Goal: Task Accomplishment & Management: Complete application form

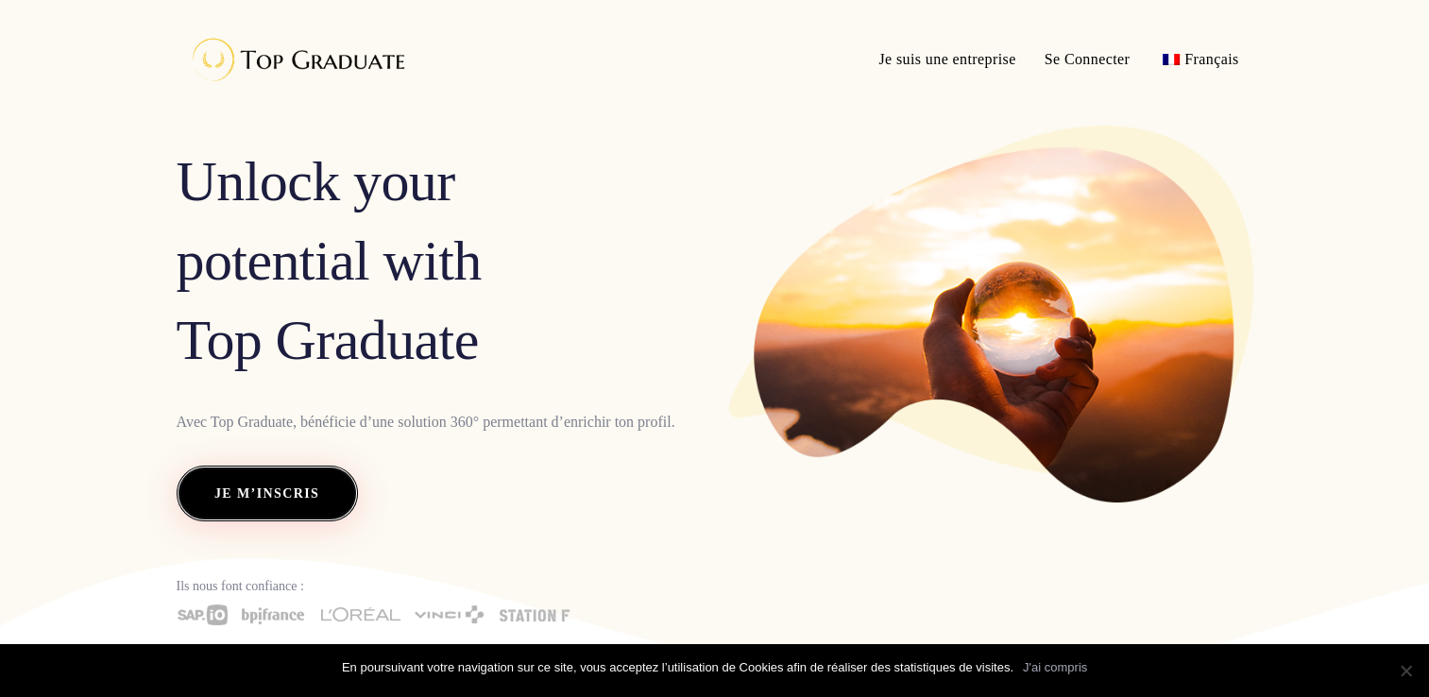
click at [250, 487] on span "Je m’inscris" at bounding box center [266, 494] width 105 height 25
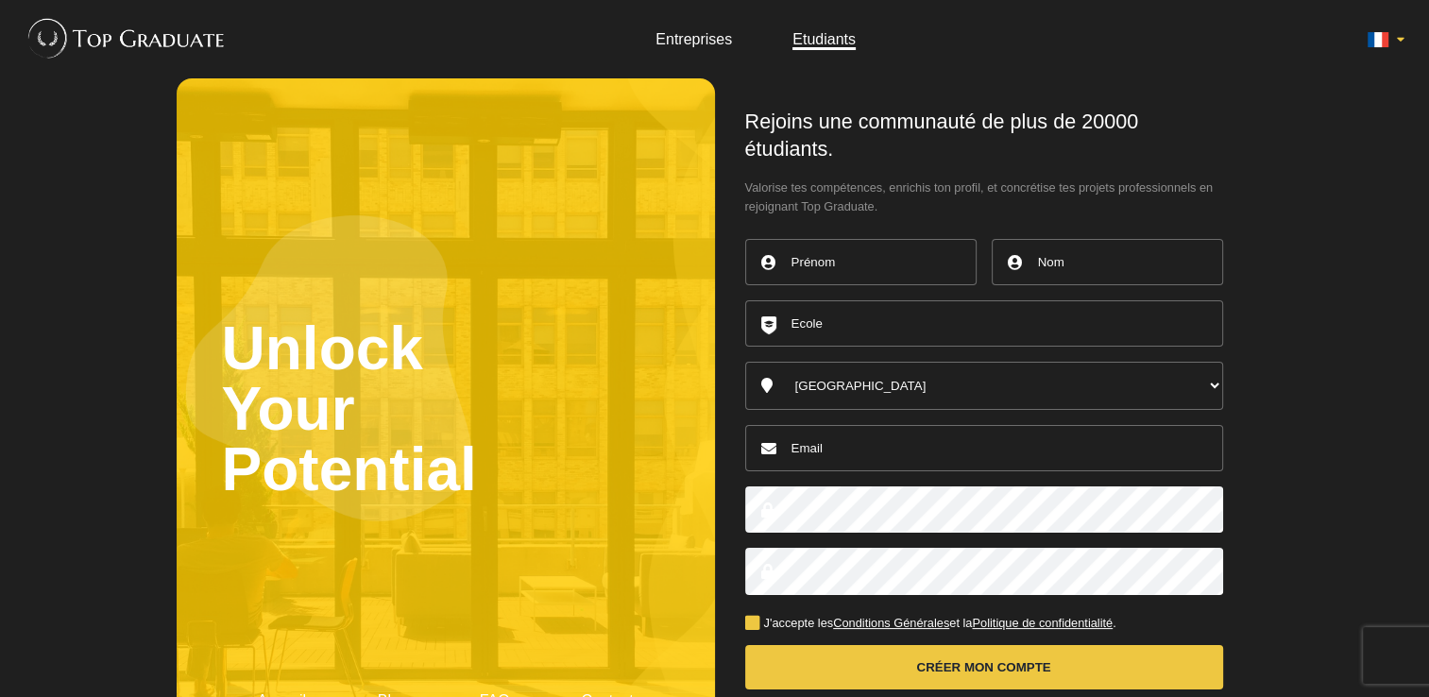
click at [805, 274] on input "text" at bounding box center [860, 262] width 231 height 46
type input "Rayan"
click at [1041, 271] on input "text" at bounding box center [1107, 262] width 231 height 46
click at [1058, 268] on input "Bne khelil" at bounding box center [1107, 262] width 231 height 46
type input "[PERSON_NAME]"
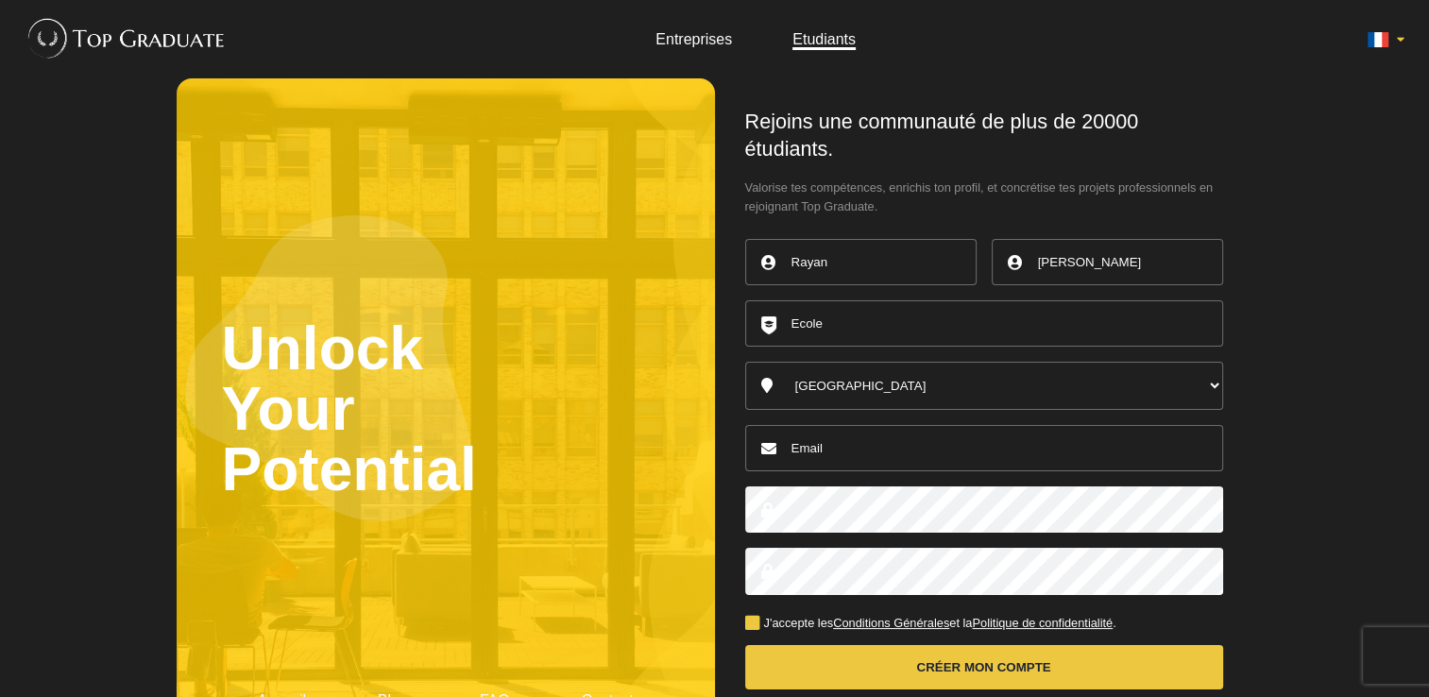
click at [966, 332] on input "text" at bounding box center [984, 323] width 478 height 46
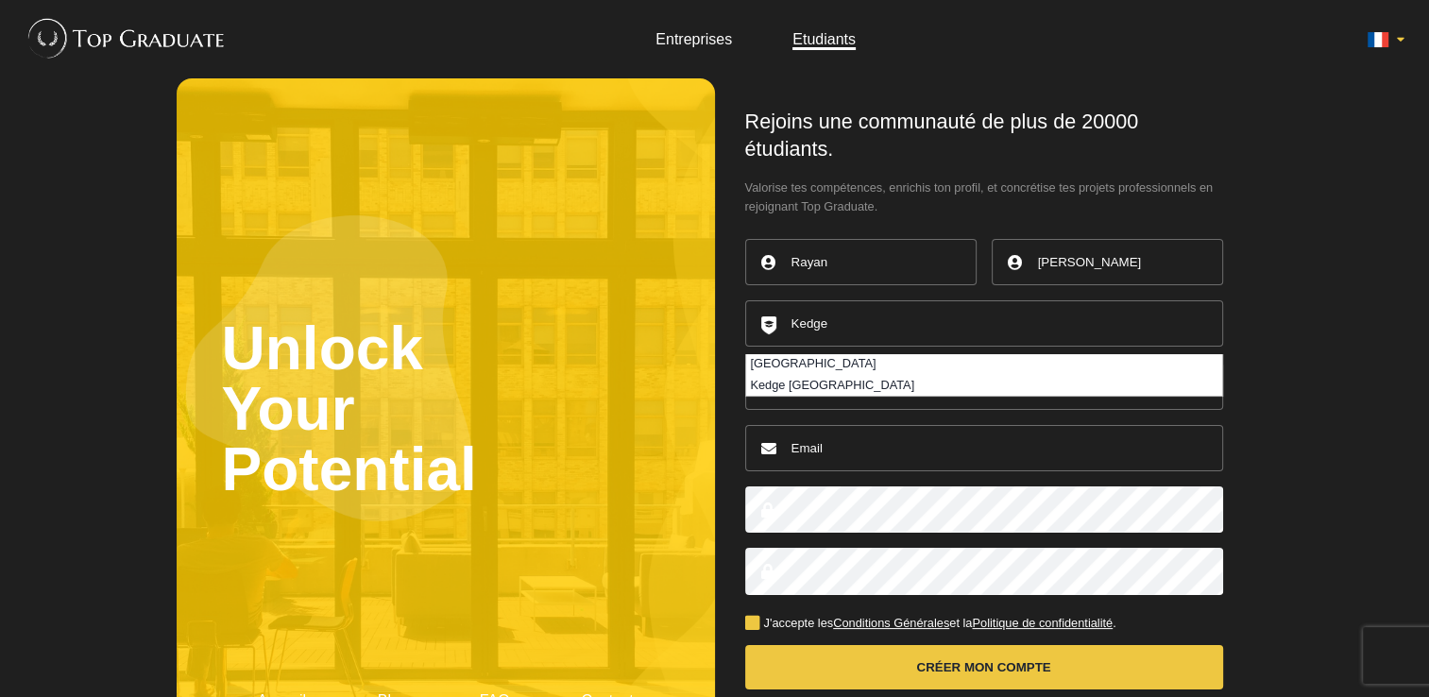
click at [881, 368] on li "[GEOGRAPHIC_DATA]" at bounding box center [984, 364] width 476 height 21
type input "[GEOGRAPHIC_DATA]"
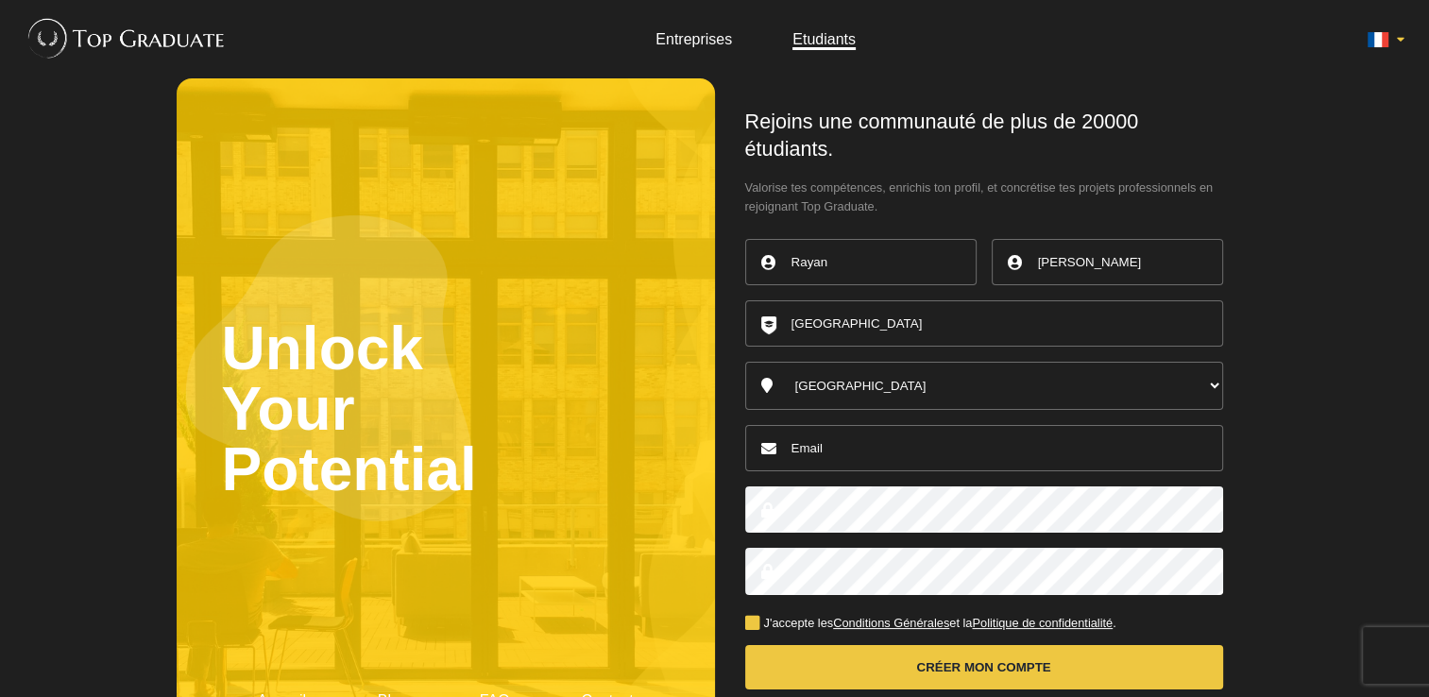
click at [838, 441] on input "email" at bounding box center [984, 448] width 478 height 46
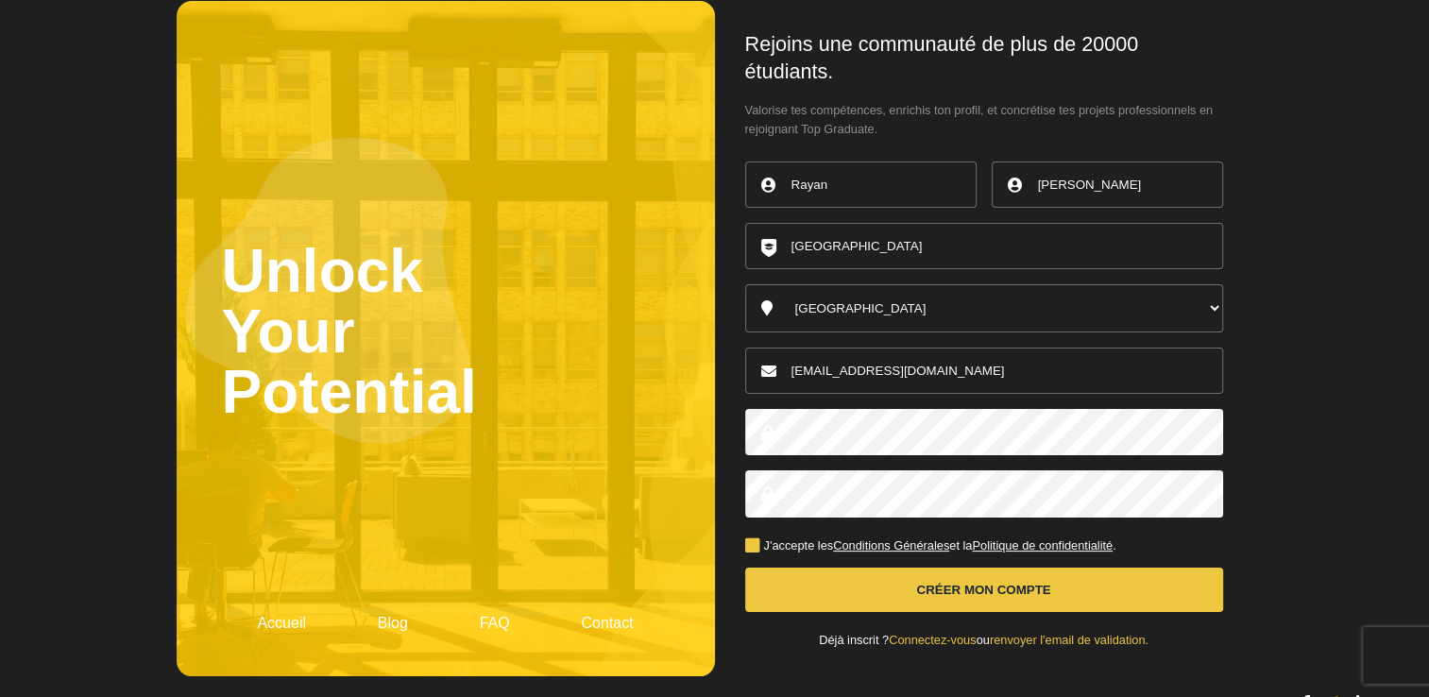
scroll to position [79, 0]
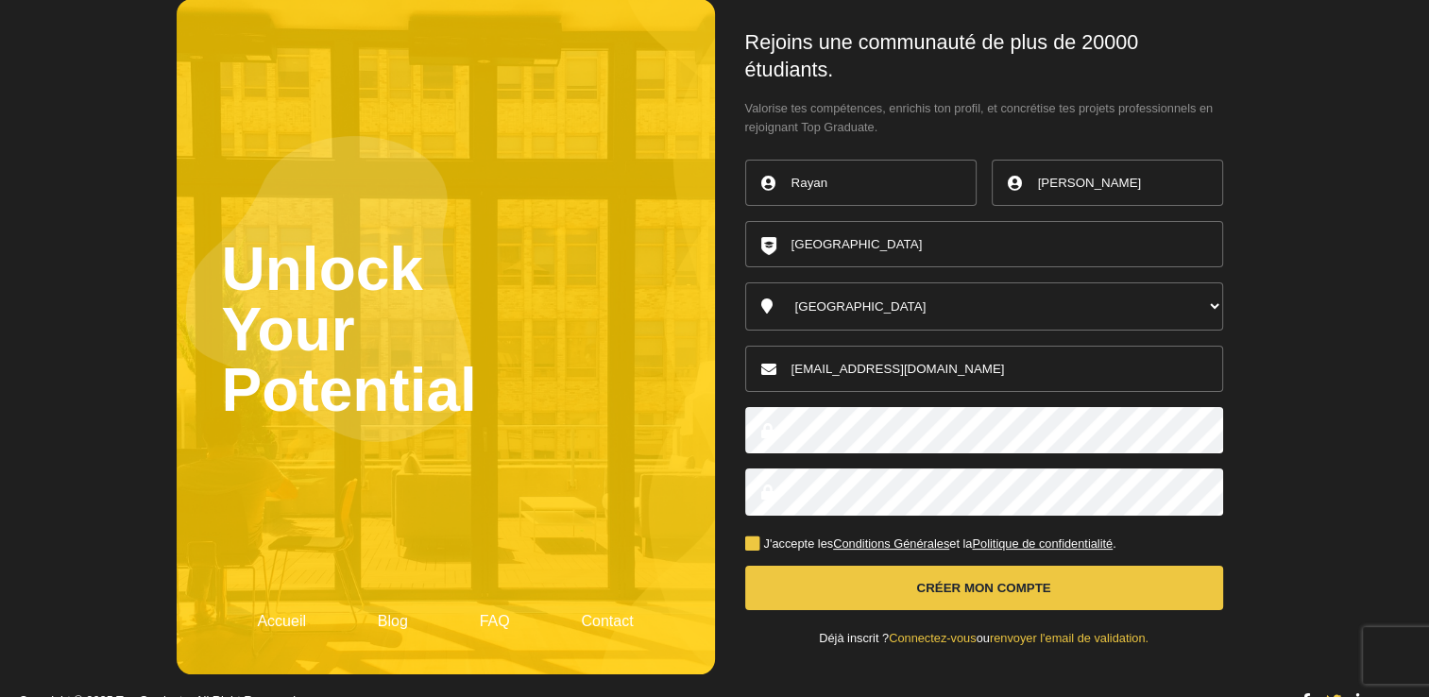
type input "rayan.benkhelil@kedgebs.com"
click at [761, 538] on label "J'accepte les Conditions Générales et la Politique de confidentialité ." at bounding box center [930, 544] width 371 height 12
click at [0, 0] on input "J'accepte les Conditions Générales et la Politique de confidentialité ." at bounding box center [0, 0] width 0 height 0
click at [834, 588] on button "Créer mon compte" at bounding box center [984, 588] width 478 height 44
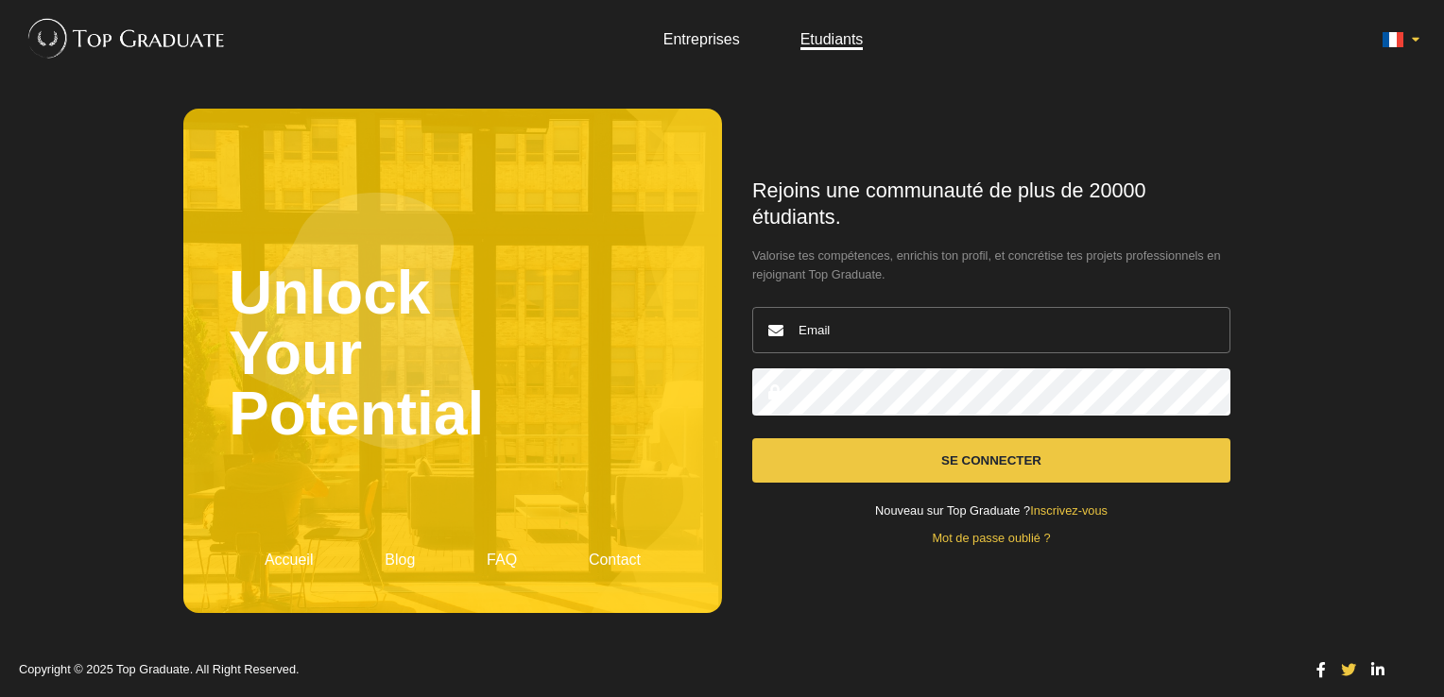
click at [1000, 339] on input "email" at bounding box center [991, 330] width 478 height 46
type input "rayan.benkhelil@kedgebs.com"
click at [926, 467] on button "Se connecter" at bounding box center [991, 460] width 478 height 44
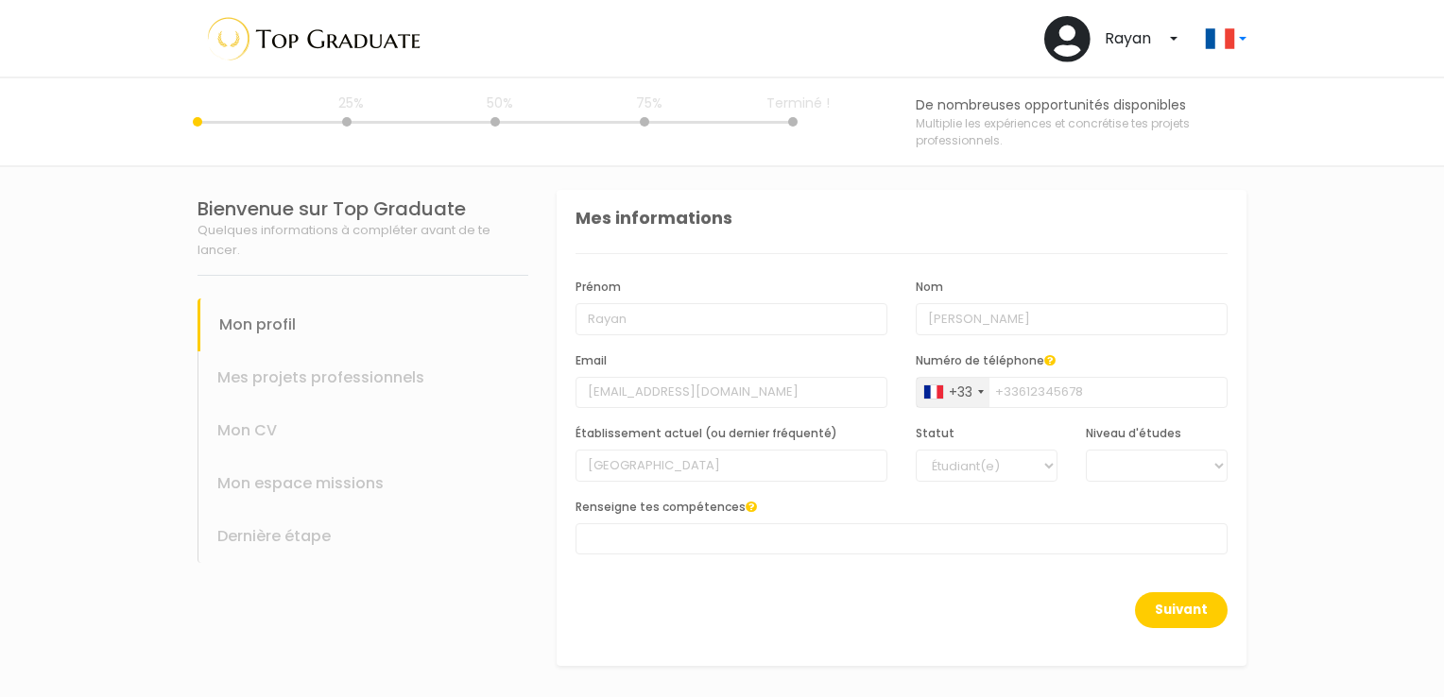
select select
click at [1071, 393] on input "Numéro de téléphone" at bounding box center [1071, 393] width 312 height 32
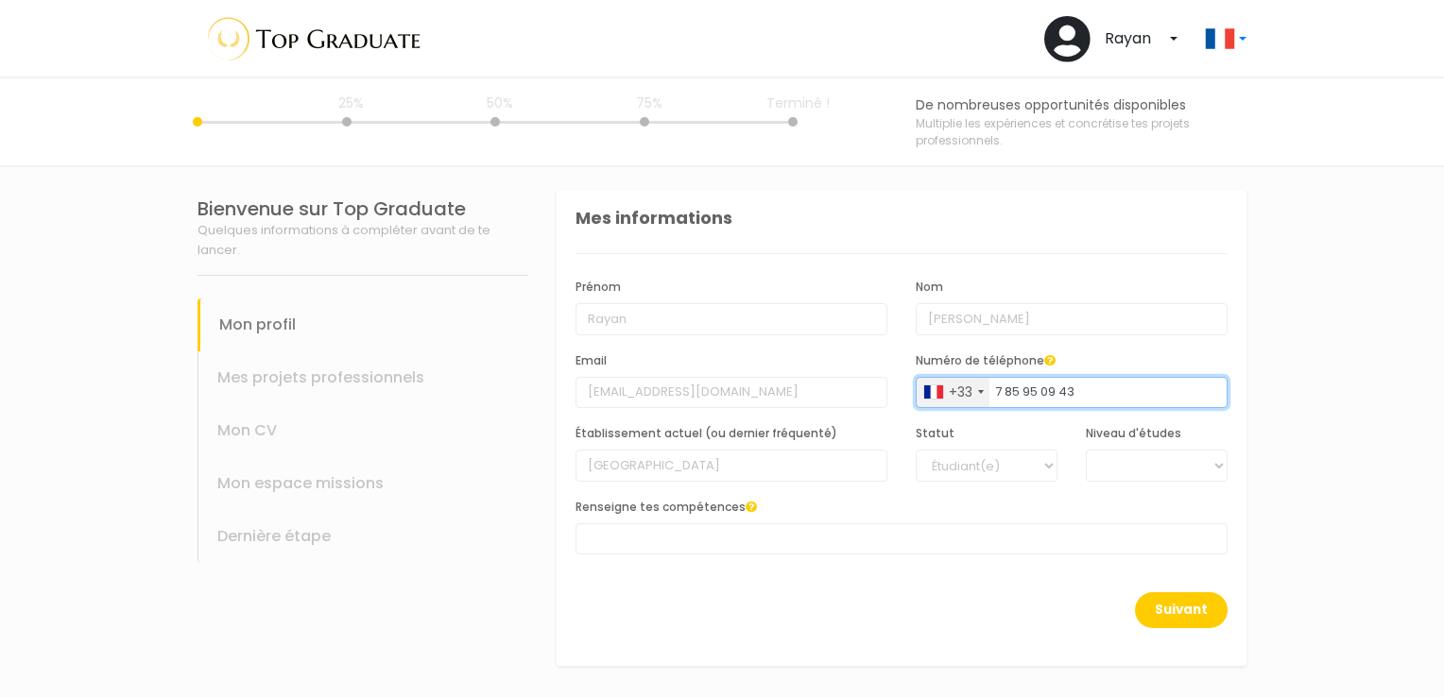
type input "7 85 95 09 43"
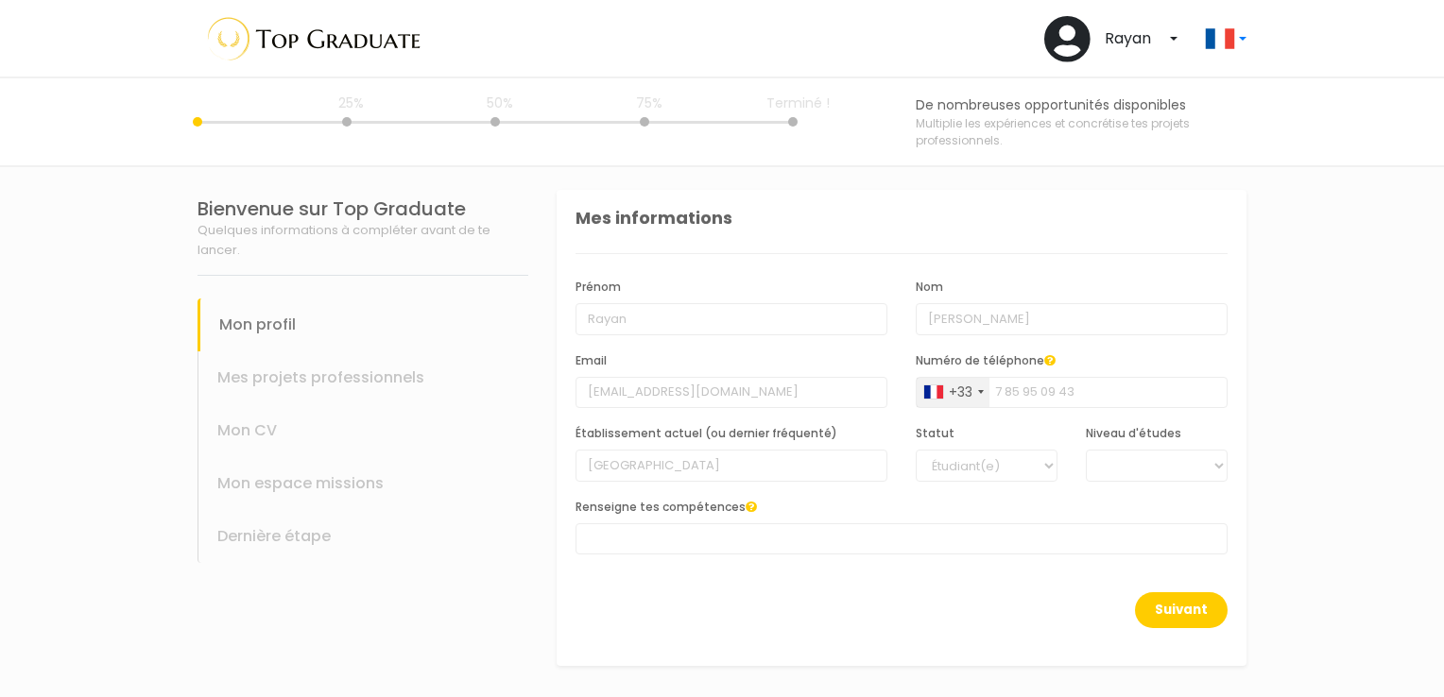
click at [879, 592] on div "Suivant" at bounding box center [901, 621] width 652 height 59
click at [1158, 459] on select "BAC +6 BAC +5 BAC +4 BAC +3 BAC +2 BAC +1" at bounding box center [1156, 466] width 142 height 32
select select "4"
click at [1085, 450] on select "BAC +6 BAC +5 BAC +4 BAC +3 BAC +2 BAC +1" at bounding box center [1156, 466] width 142 height 32
click at [1175, 611] on button "Suivant" at bounding box center [1181, 610] width 93 height 36
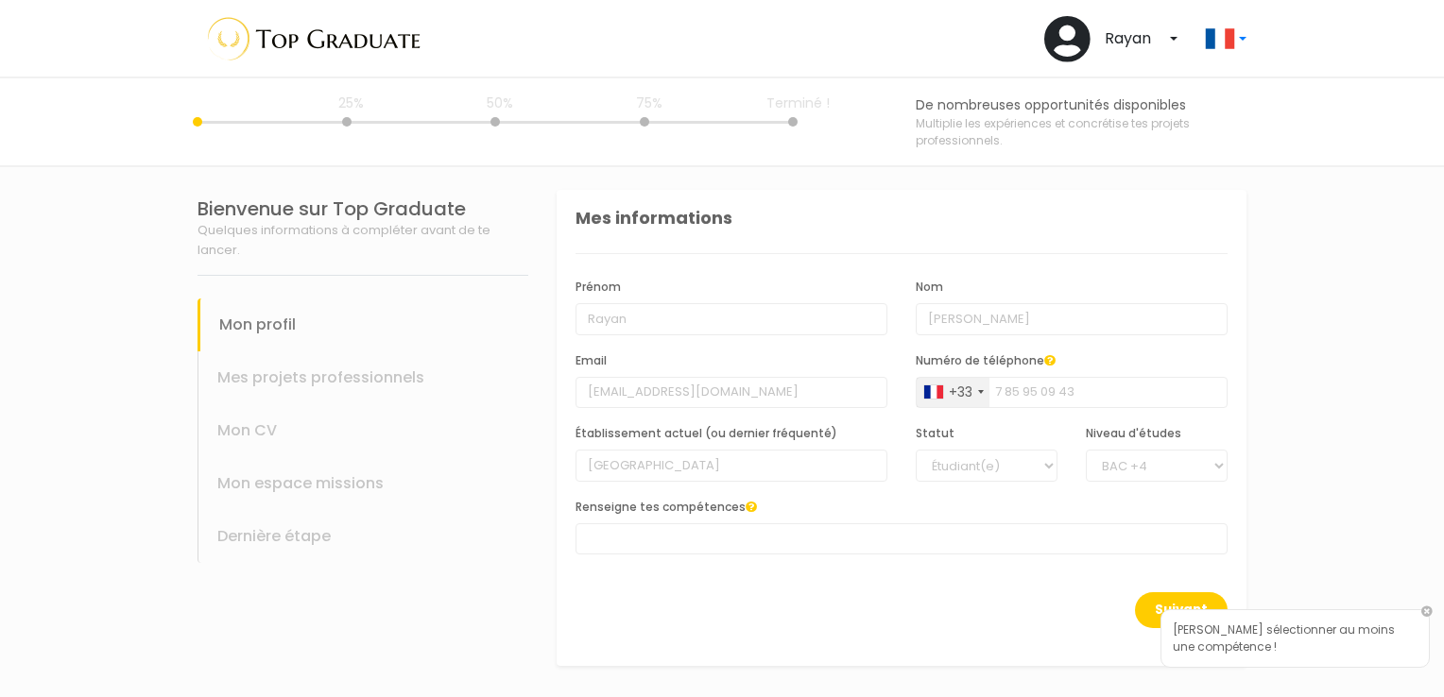
click at [809, 538] on span at bounding box center [901, 538] width 652 height 31
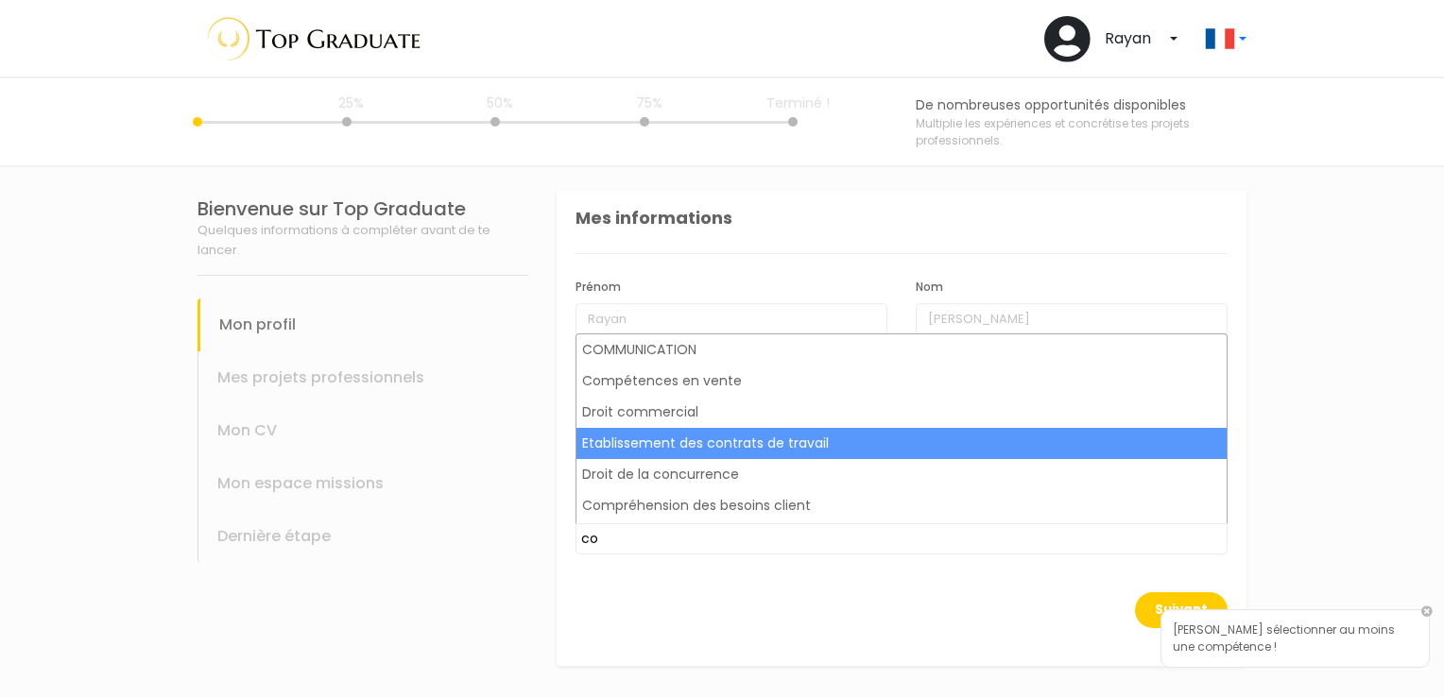
type input "c"
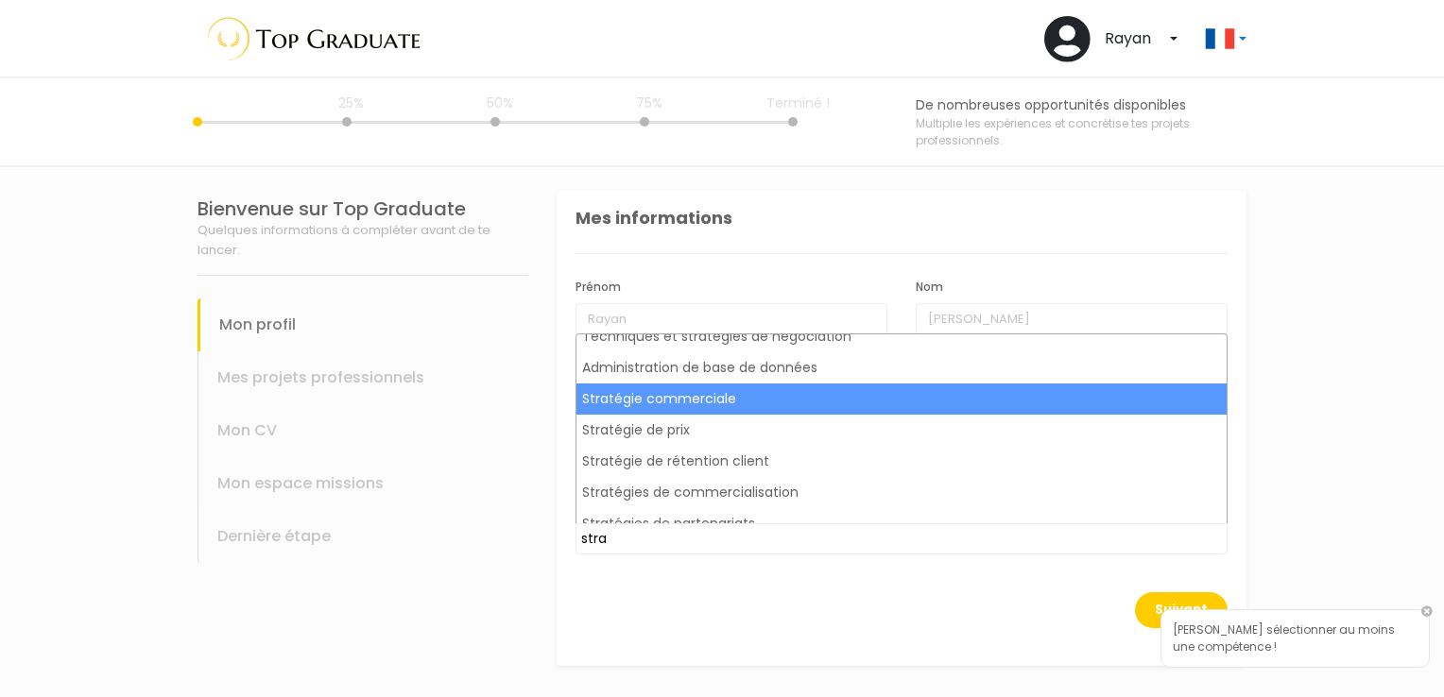
scroll to position [91, 0]
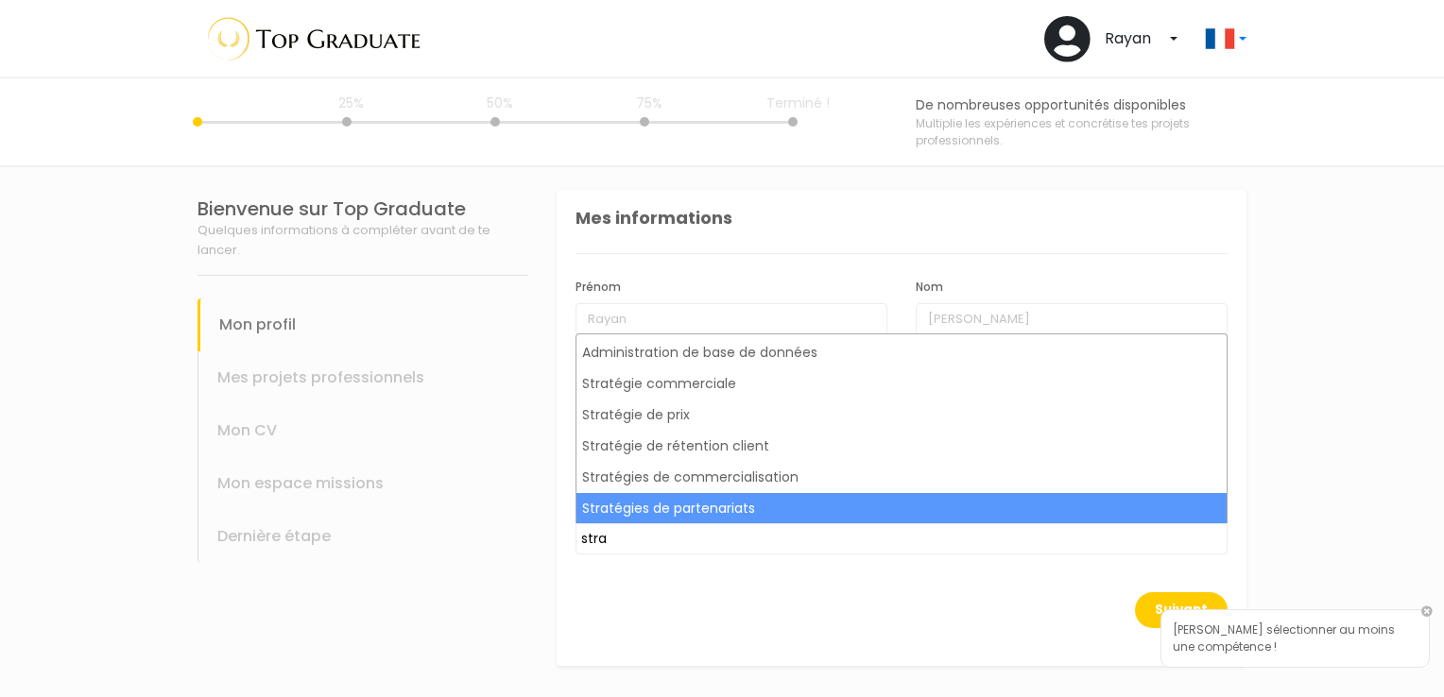
type input "stra"
select select "586"
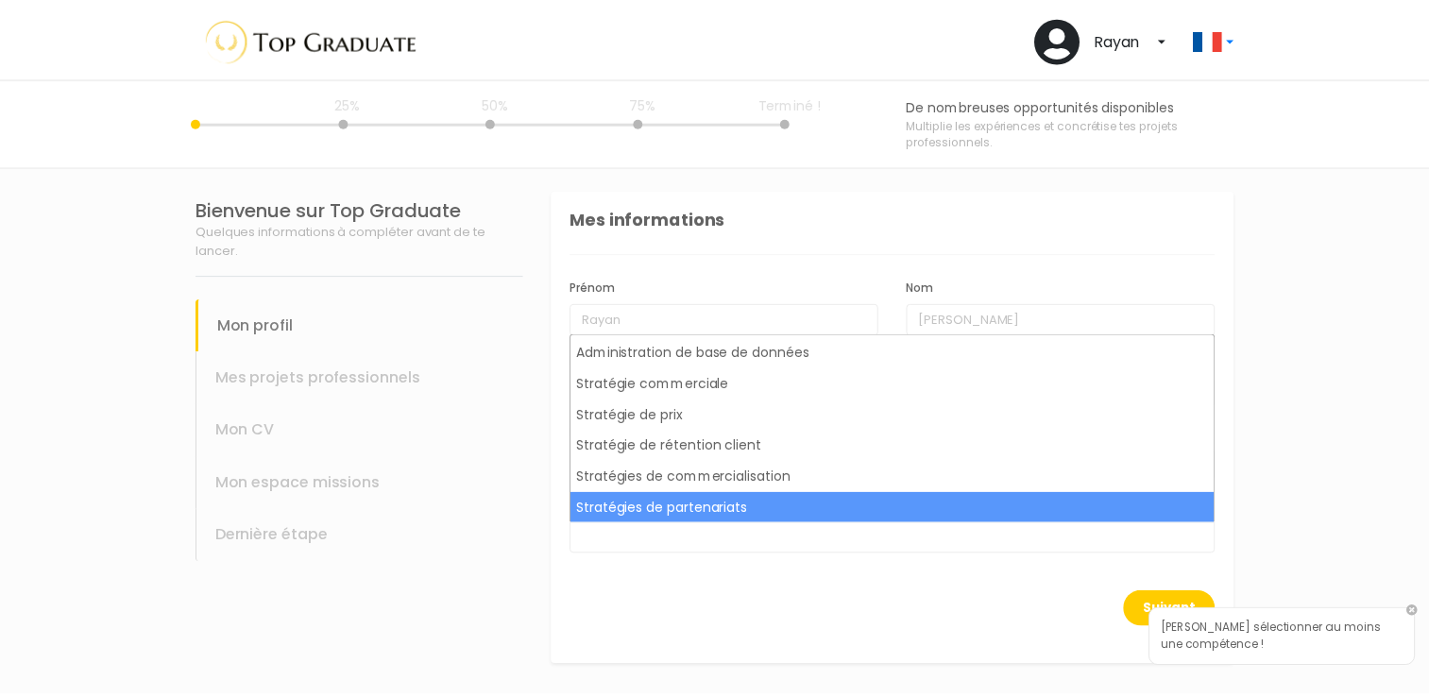
scroll to position [8034, 0]
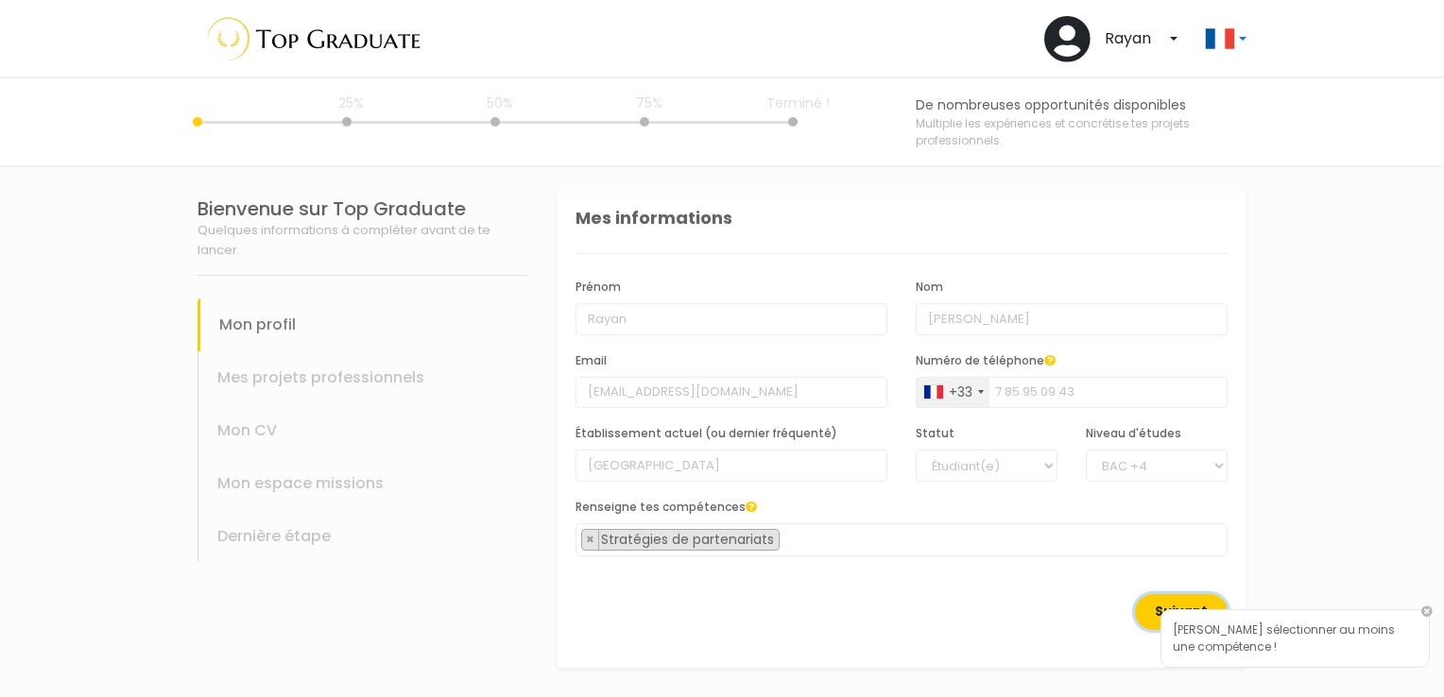
click at [1172, 607] on button "Suivant" at bounding box center [1181, 612] width 93 height 36
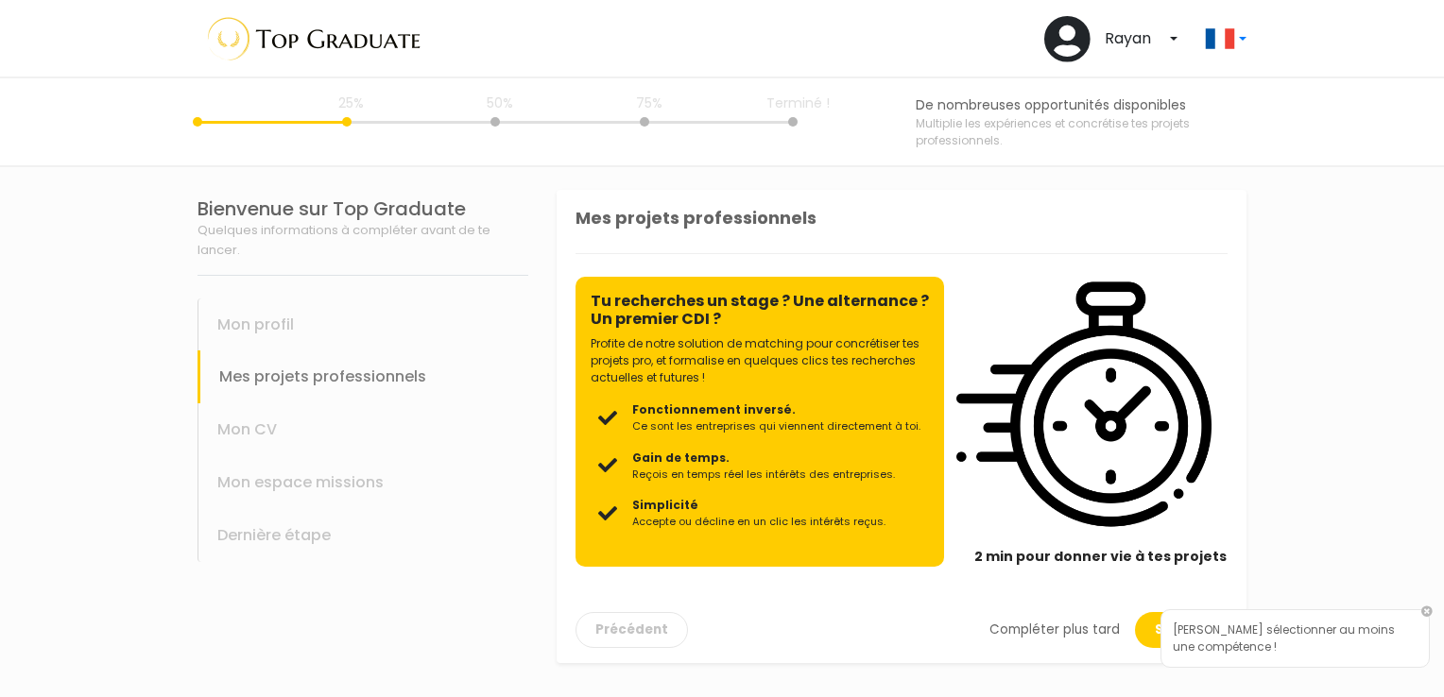
click at [1082, 625] on link "Compléter plus tard" at bounding box center [1054, 630] width 130 height 19
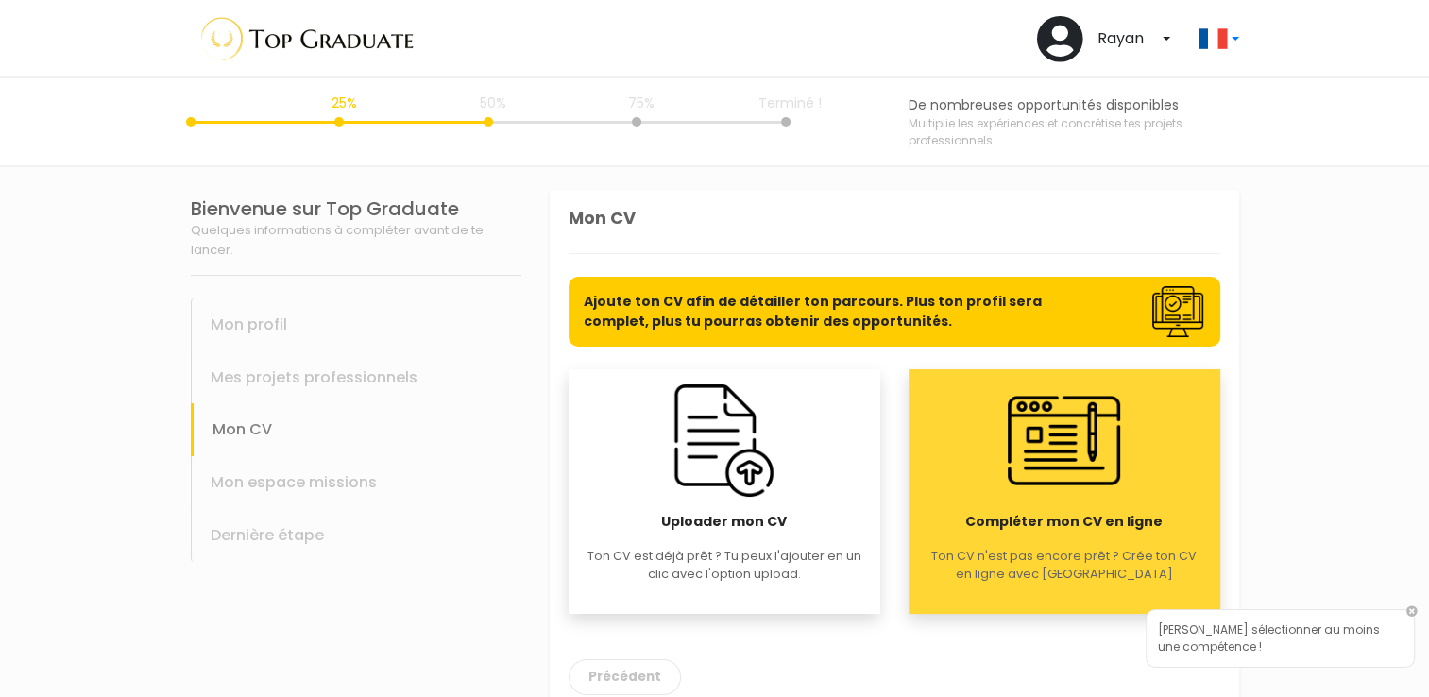
scroll to position [34, 0]
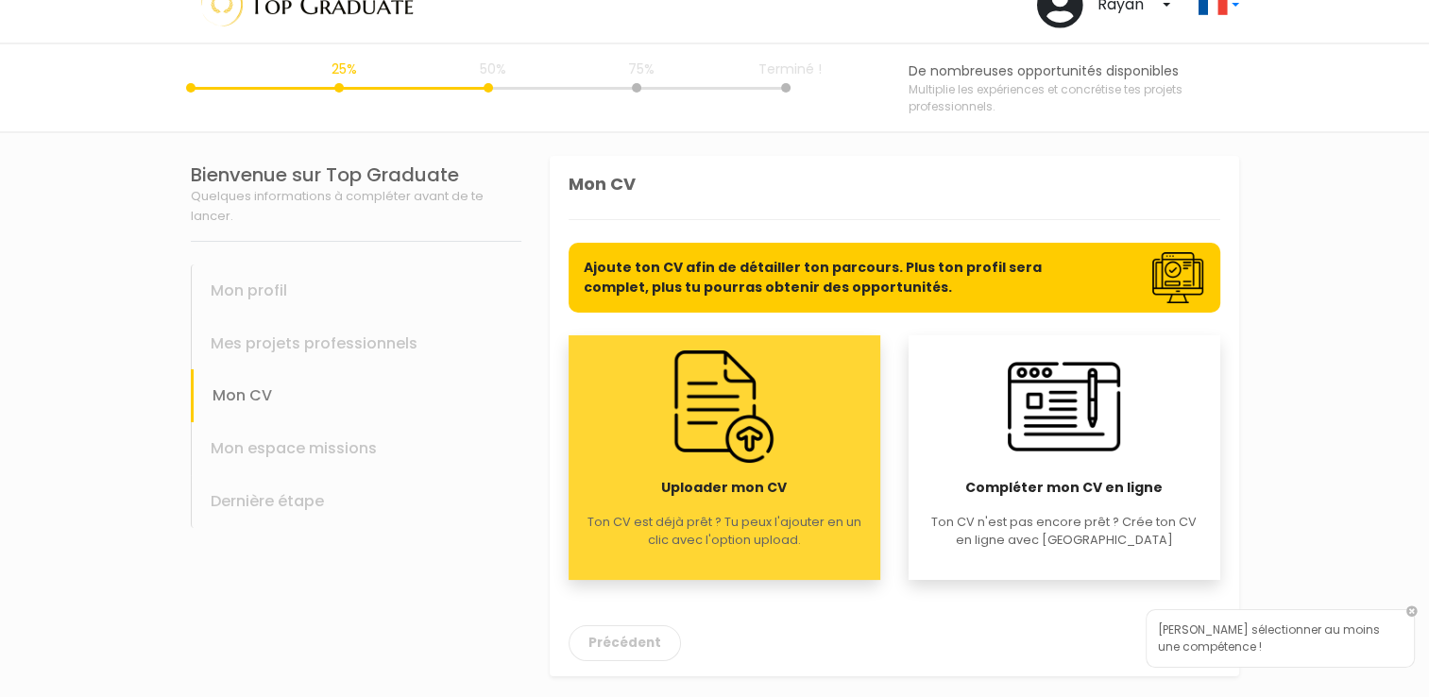
click at [809, 453] on div "Uploader mon CV Ton CV est déjà prêt ? Tu peux l'ajouter en un clic avec l'opti…" at bounding box center [725, 457] width 312 height 245
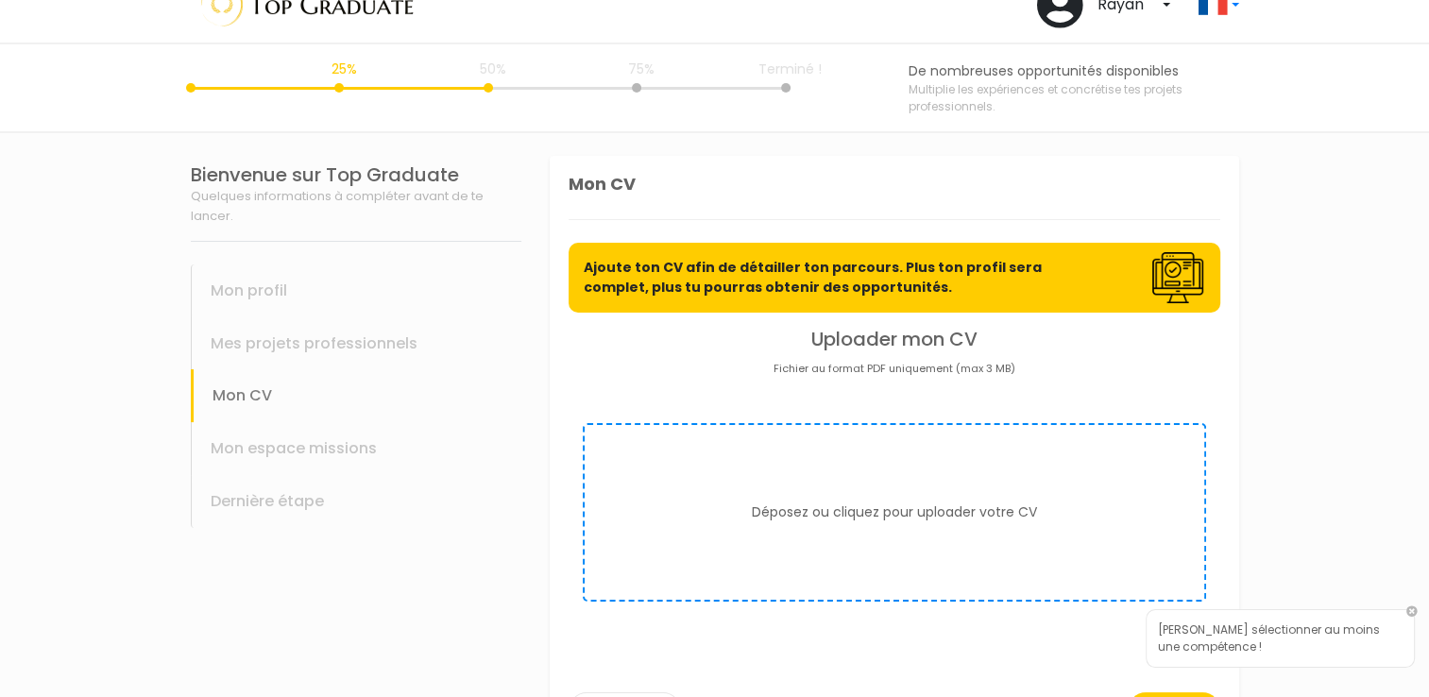
click at [809, 453] on form "Déposez ou cliquez pour uploader votre CV" at bounding box center [895, 512] width 624 height 179
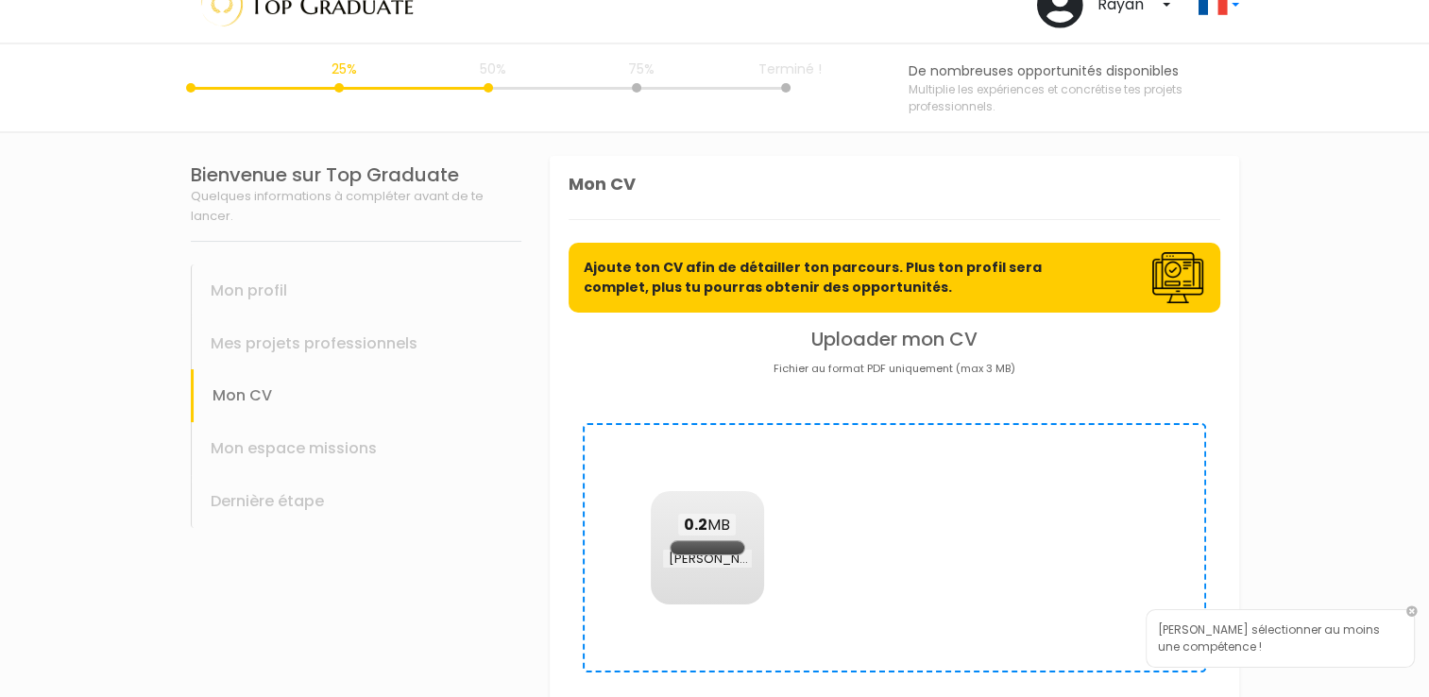
scroll to position [0, 0]
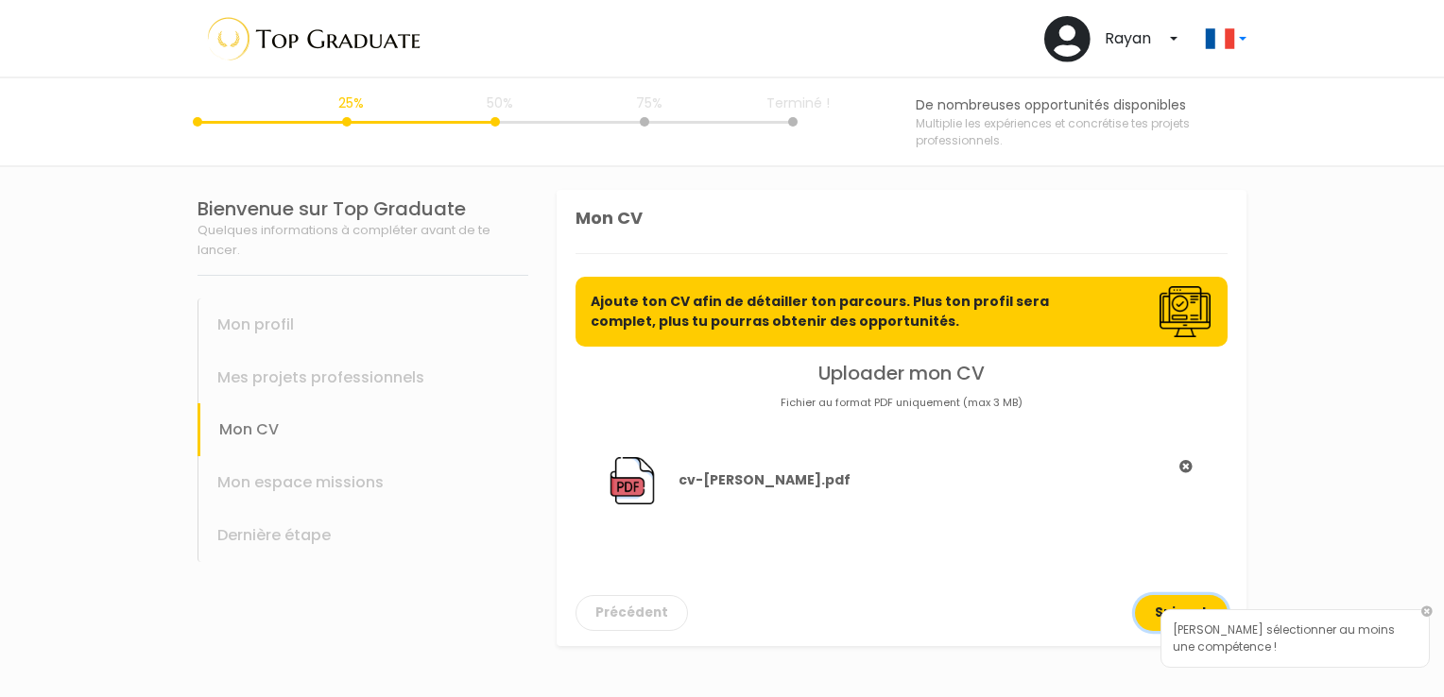
click at [1144, 610] on button "Suivant" at bounding box center [1181, 613] width 93 height 36
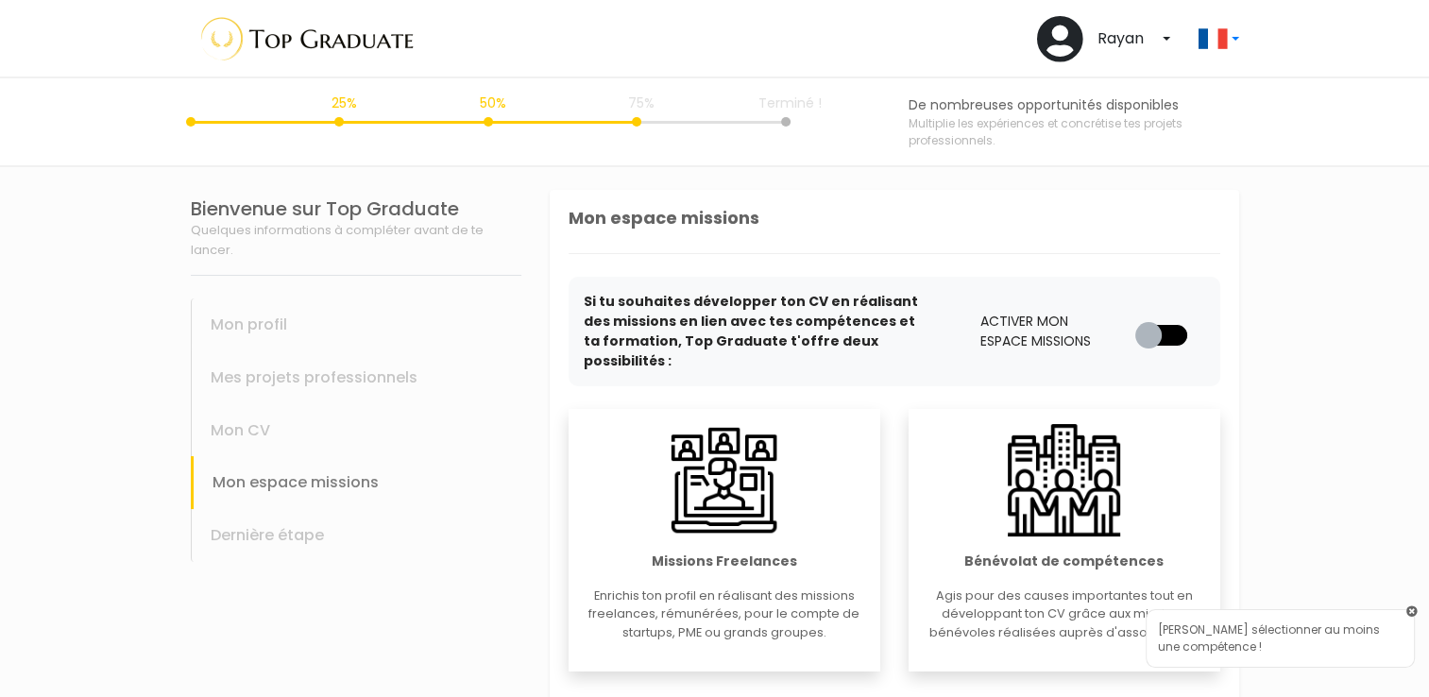
click at [1413, 611] on link at bounding box center [1412, 612] width 11 height 11
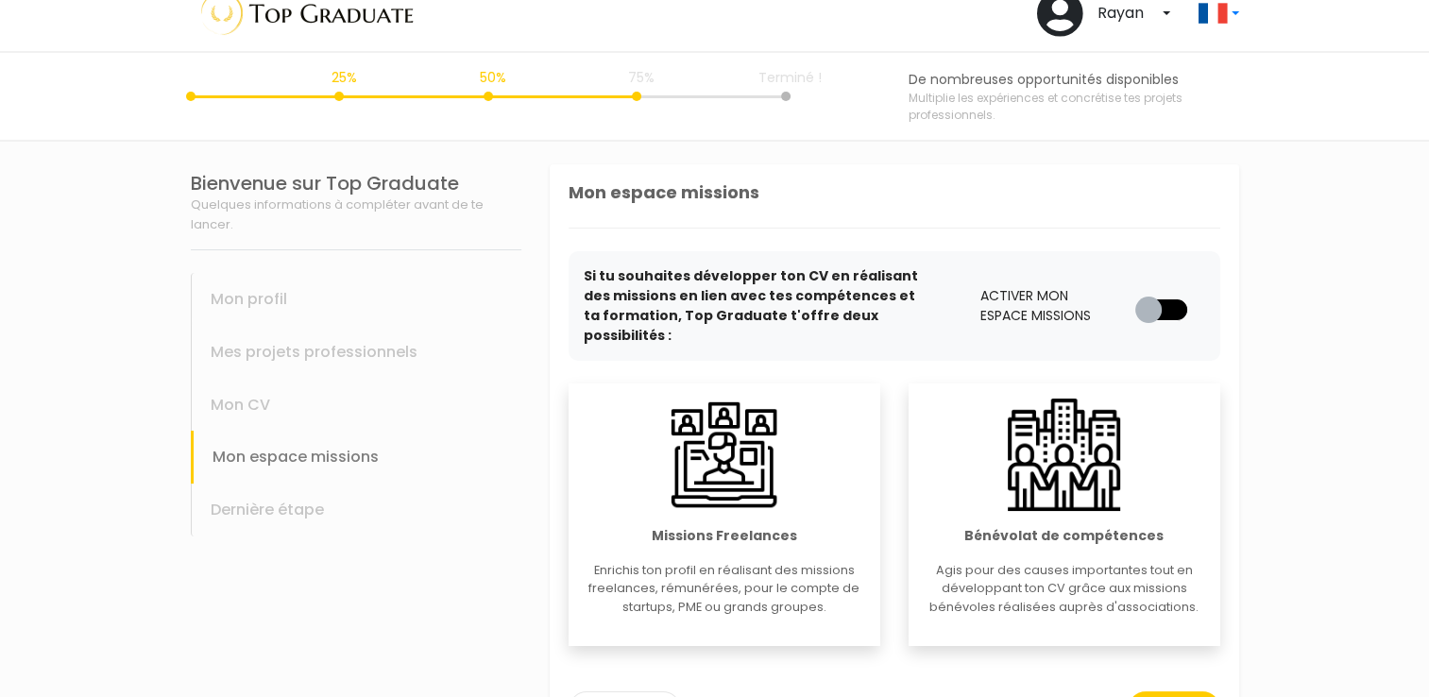
scroll to position [72, 0]
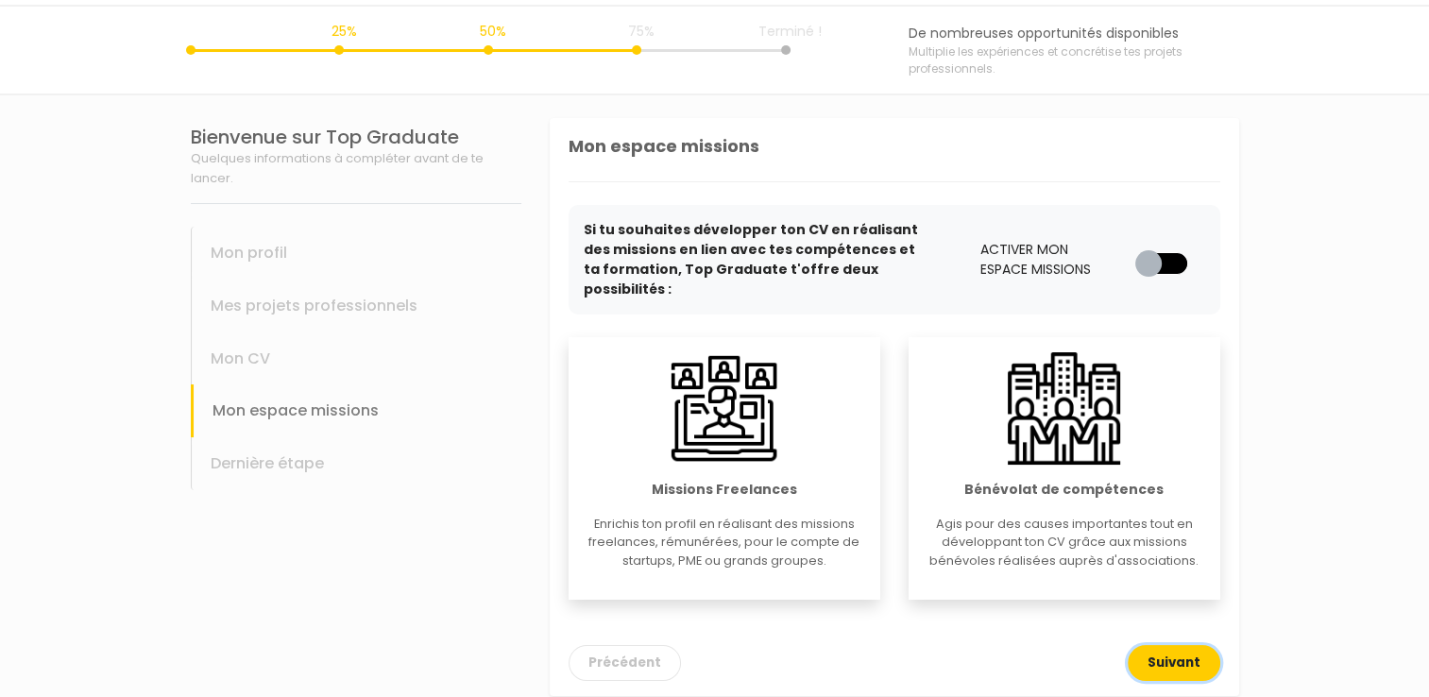
click at [1172, 645] on button "Suivant" at bounding box center [1174, 663] width 93 height 36
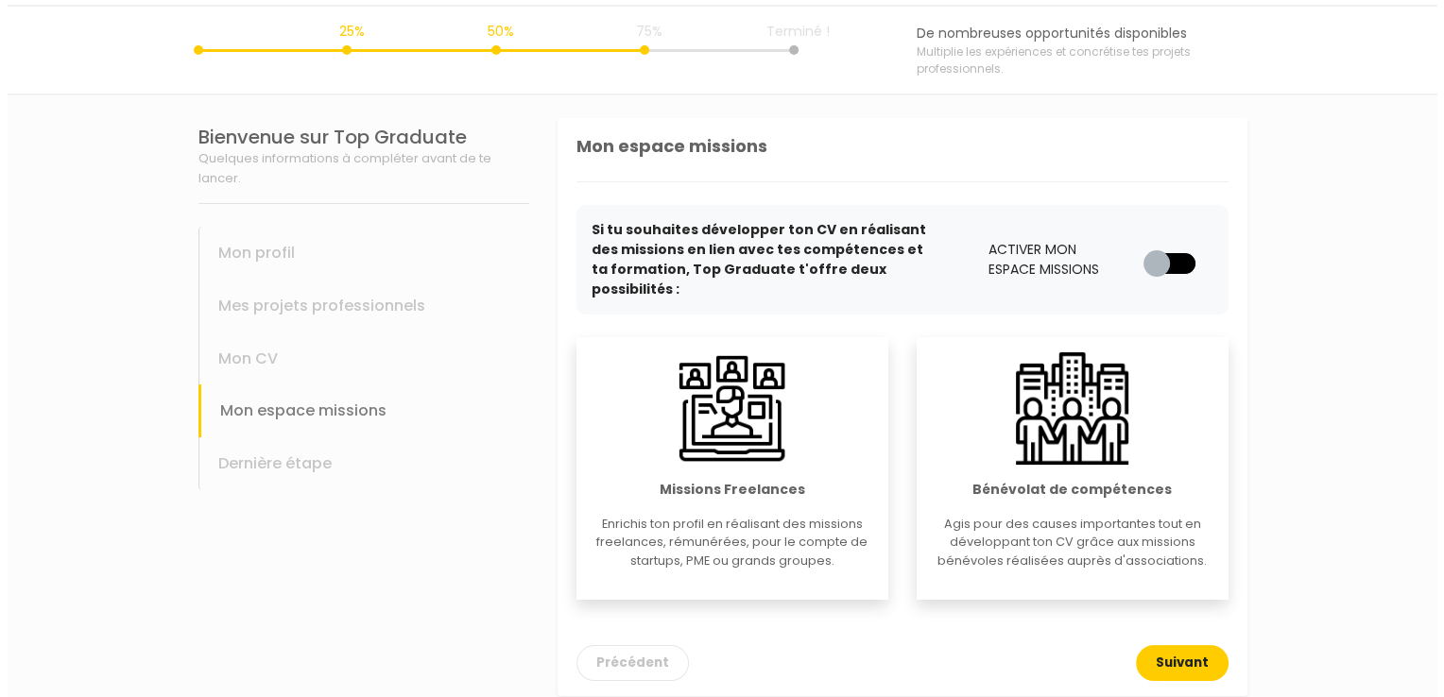
scroll to position [0, 0]
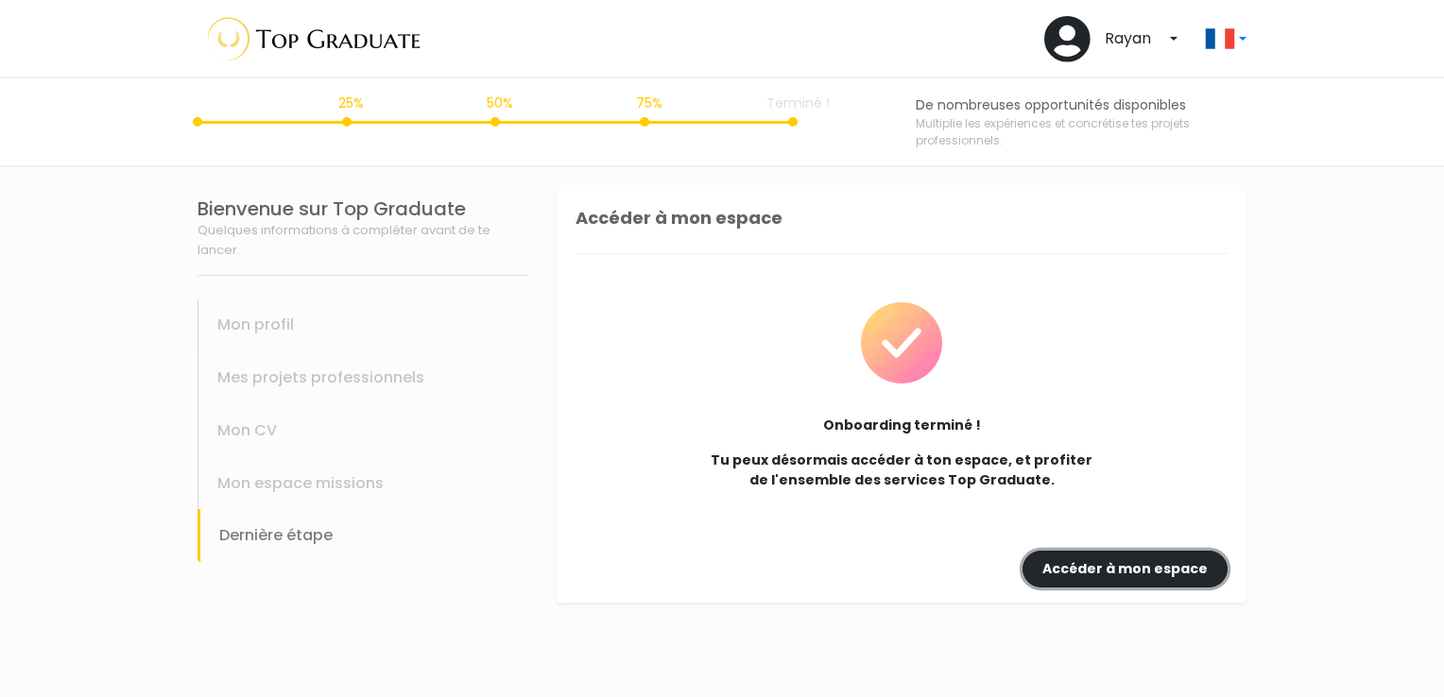
click at [1082, 555] on link "Accéder à mon espace" at bounding box center [1124, 569] width 205 height 37
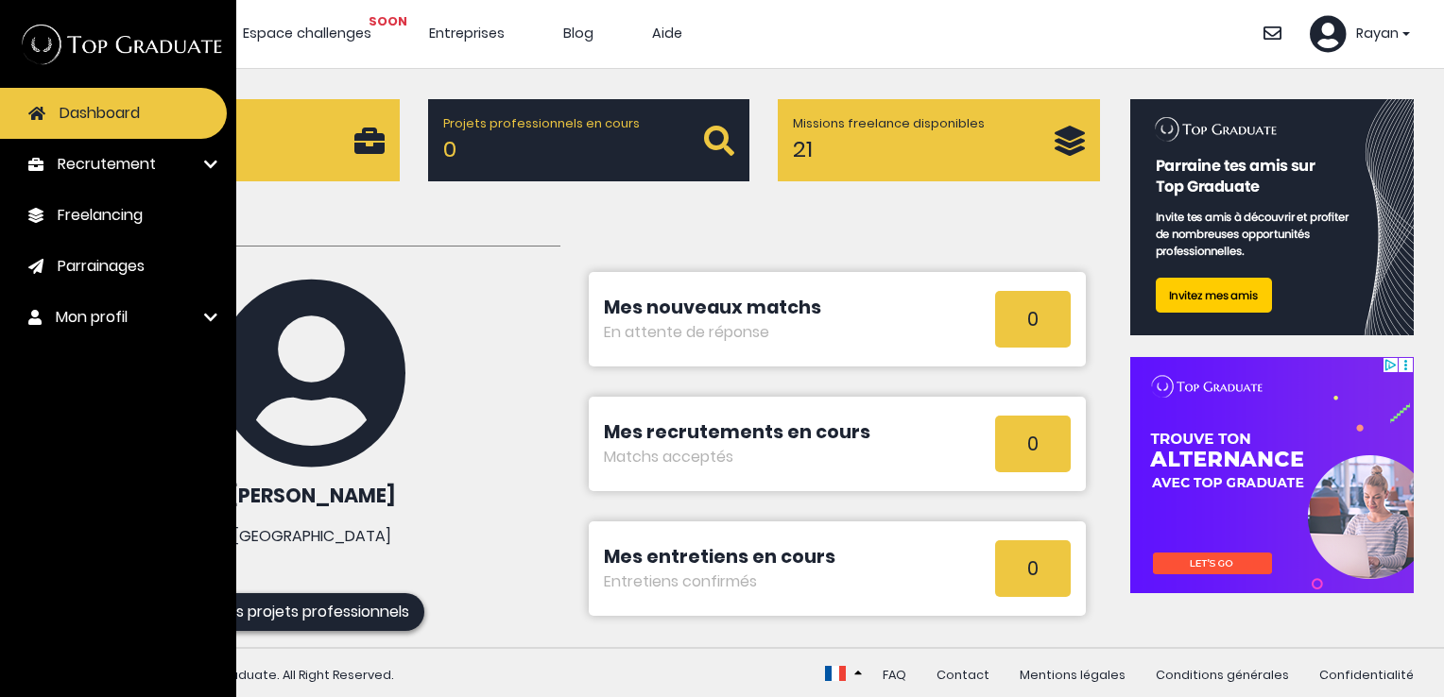
click at [199, 162] on link "Recrutement" at bounding box center [113, 164] width 227 height 51
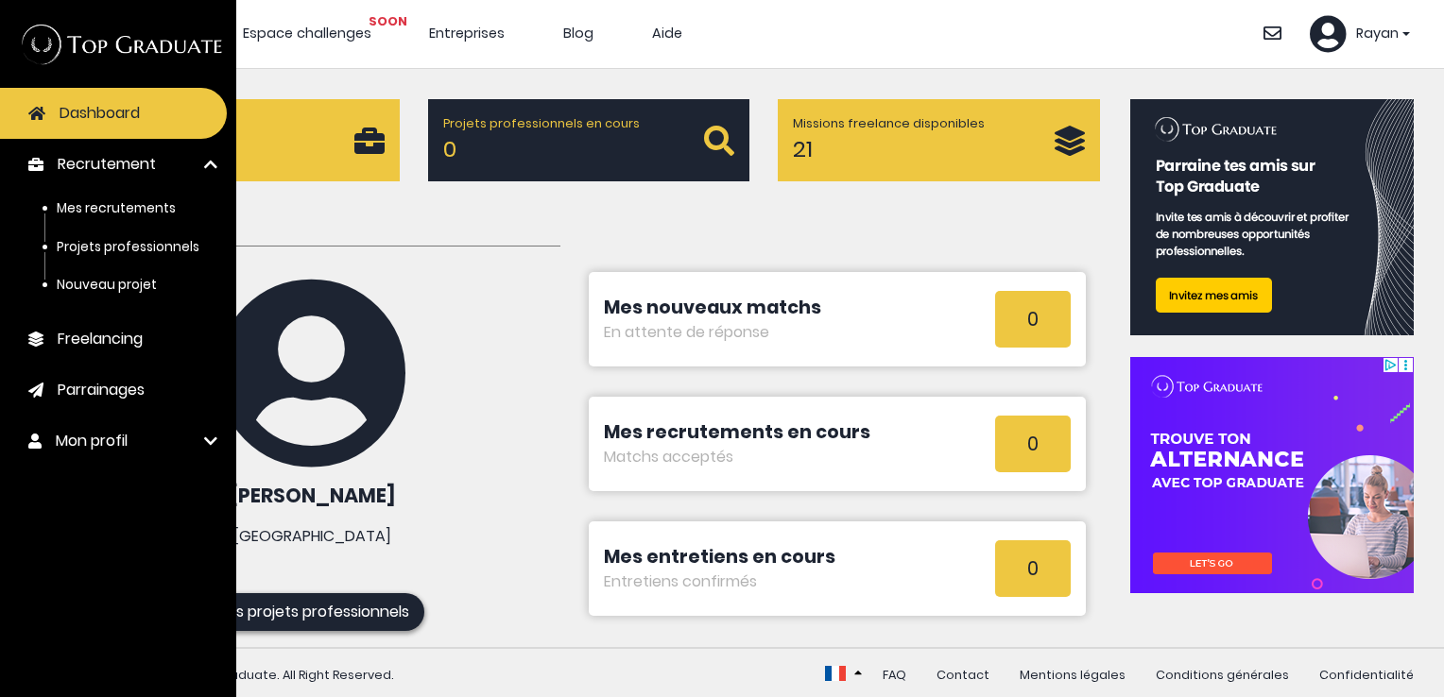
click at [350, 206] on div "Postes disponibles 750 Projets professionnels en cours 0 Missions freelance dis…" at bounding box center [588, 358] width 1022 height 518
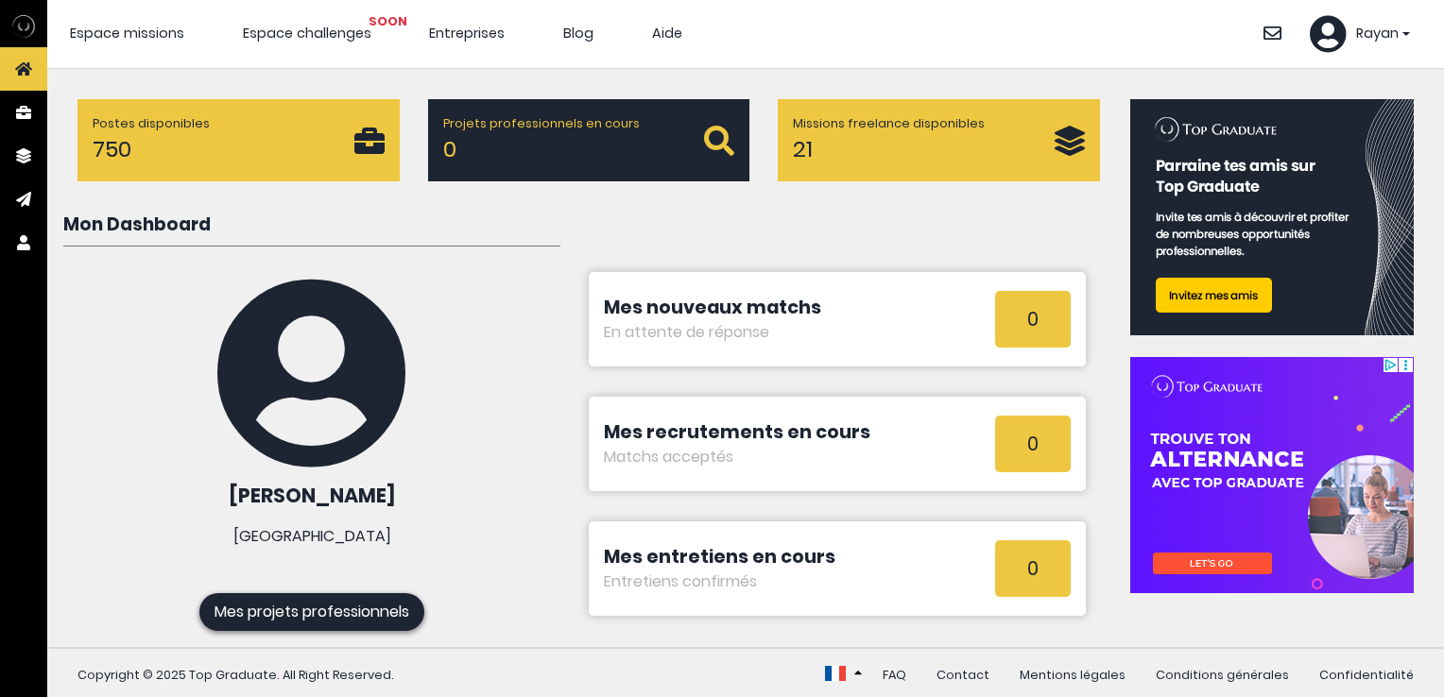
click at [248, 176] on div "Postes disponibles 750" at bounding box center [238, 140] width 322 height 82
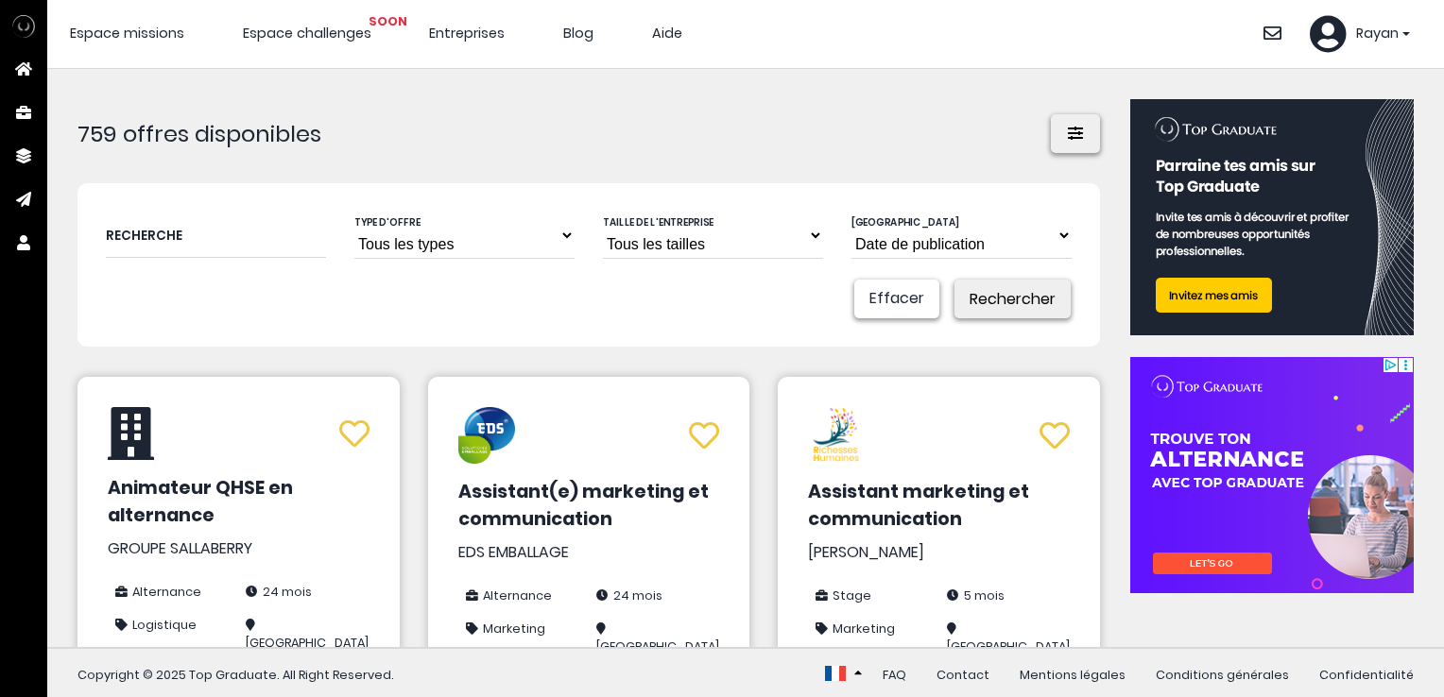
click at [526, 251] on select "Tous les types Stage Alternance VIE VTE CDD CDI" at bounding box center [464, 235] width 220 height 47
select select "text.offer.type.internship"
click at [354, 212] on select "Tous les types Stage Alternance VIE VTE CDD CDI" at bounding box center [464, 235] width 220 height 47
click at [648, 250] on select "Tous les tailles Startup Petite ou moyenne entreprise Grande entreprise" at bounding box center [713, 235] width 220 height 47
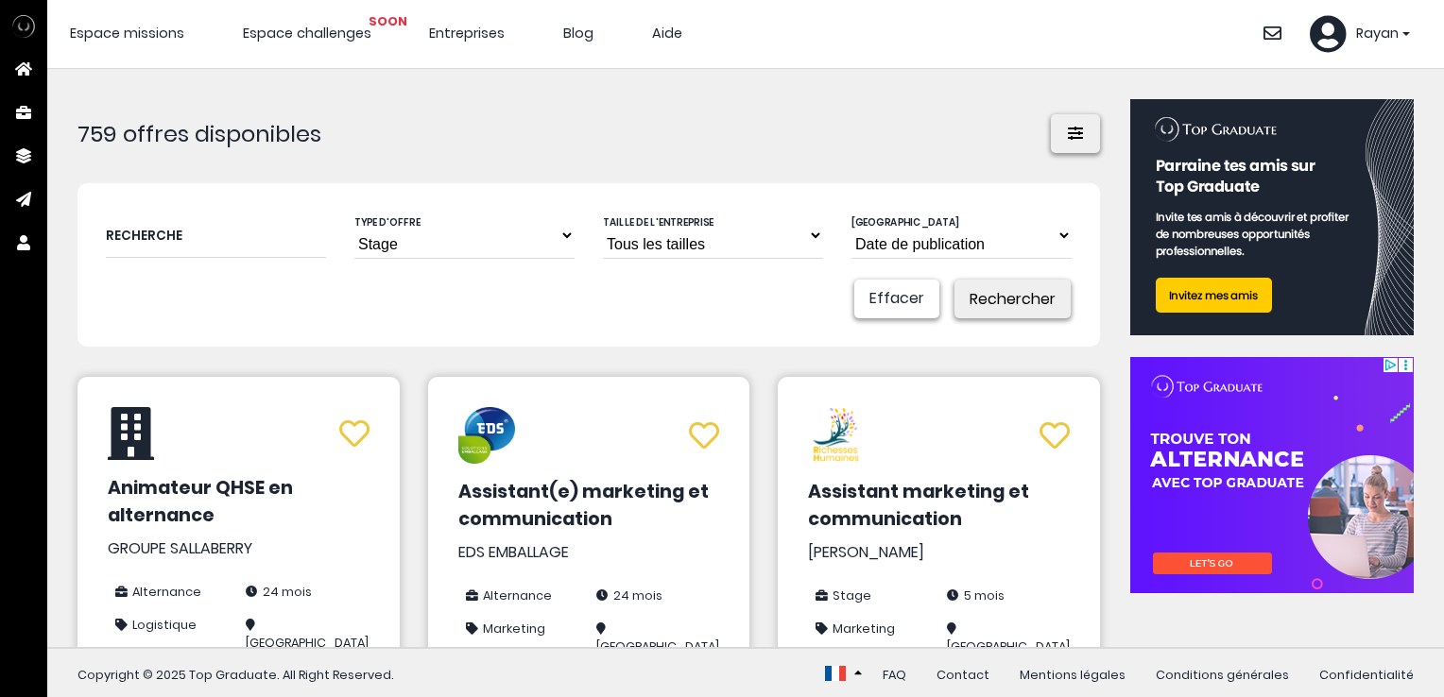
click at [986, 249] on select "Date de publication" at bounding box center [961, 235] width 220 height 47
click at [996, 240] on select "Date de publication" at bounding box center [961, 235] width 220 height 47
click at [996, 292] on button "Rechercher" at bounding box center [1012, 299] width 116 height 39
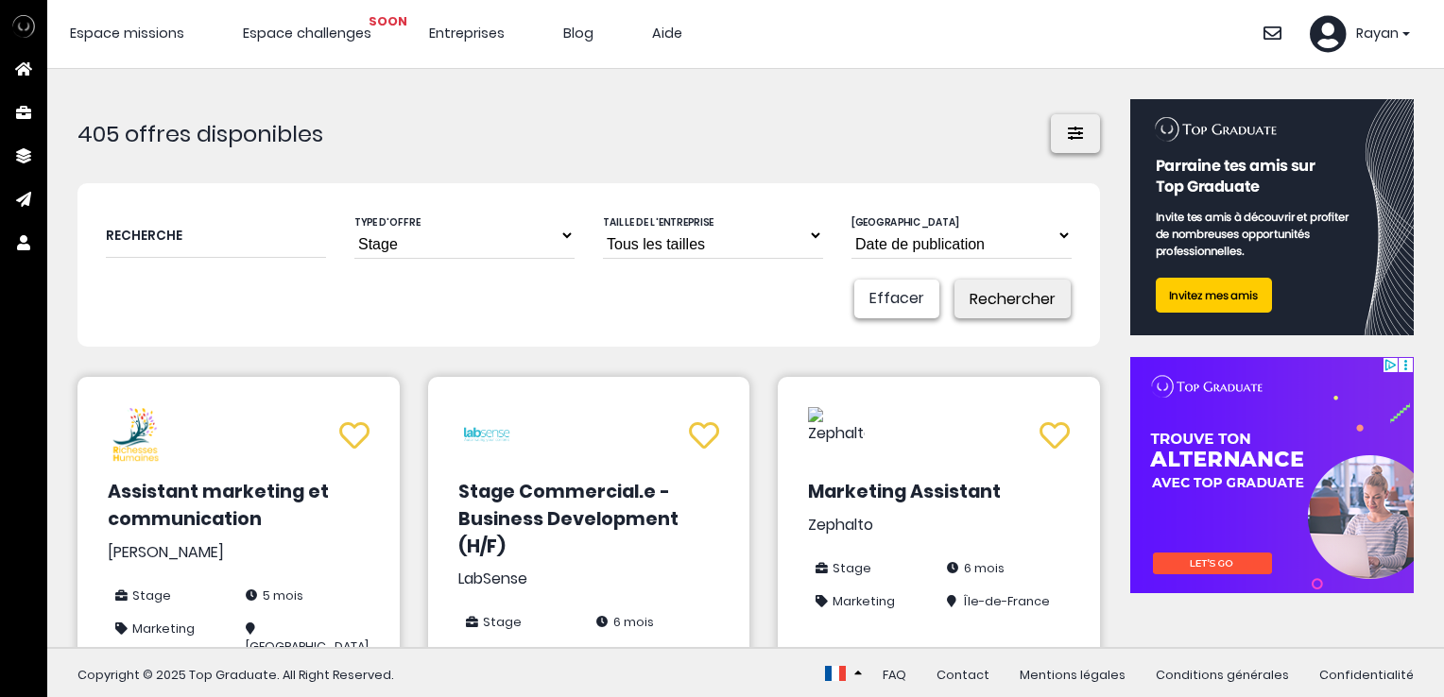
click at [1068, 134] on icon at bounding box center [1075, 133] width 19 height 15
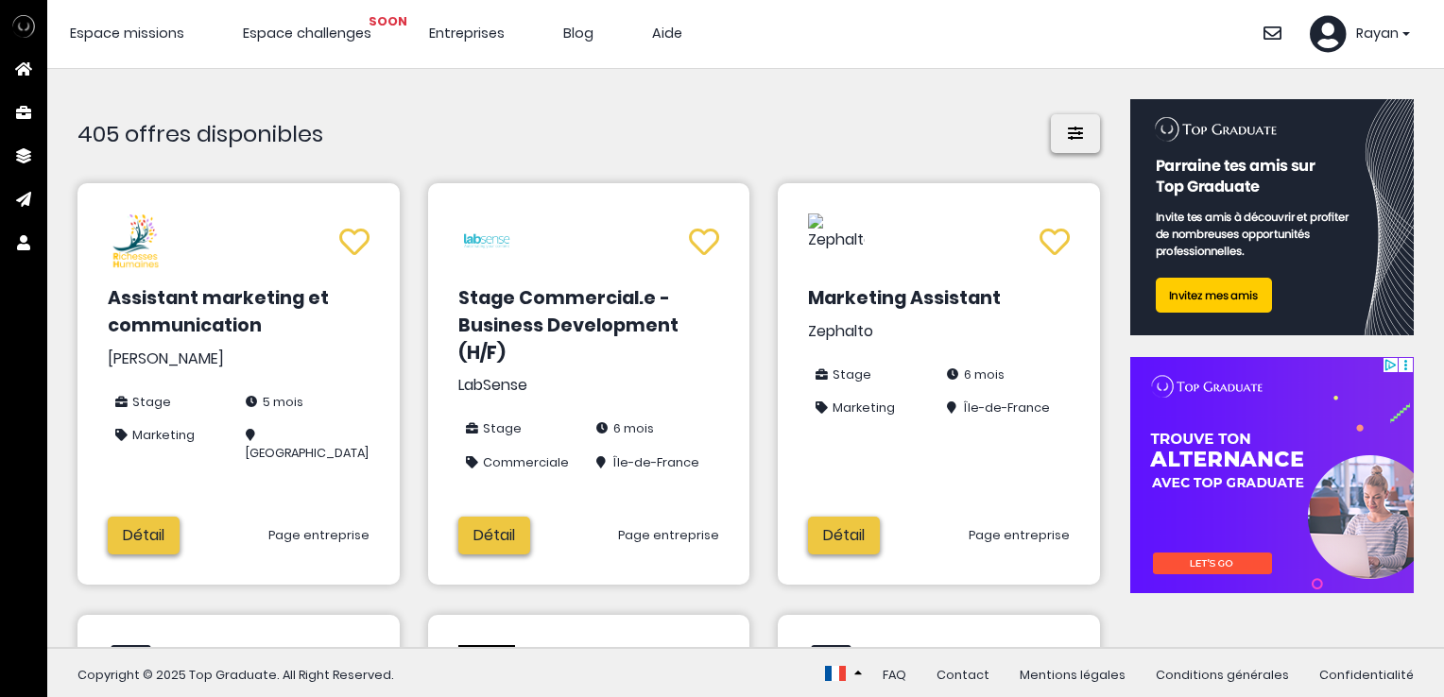
click at [1054, 141] on button at bounding box center [1075, 133] width 49 height 39
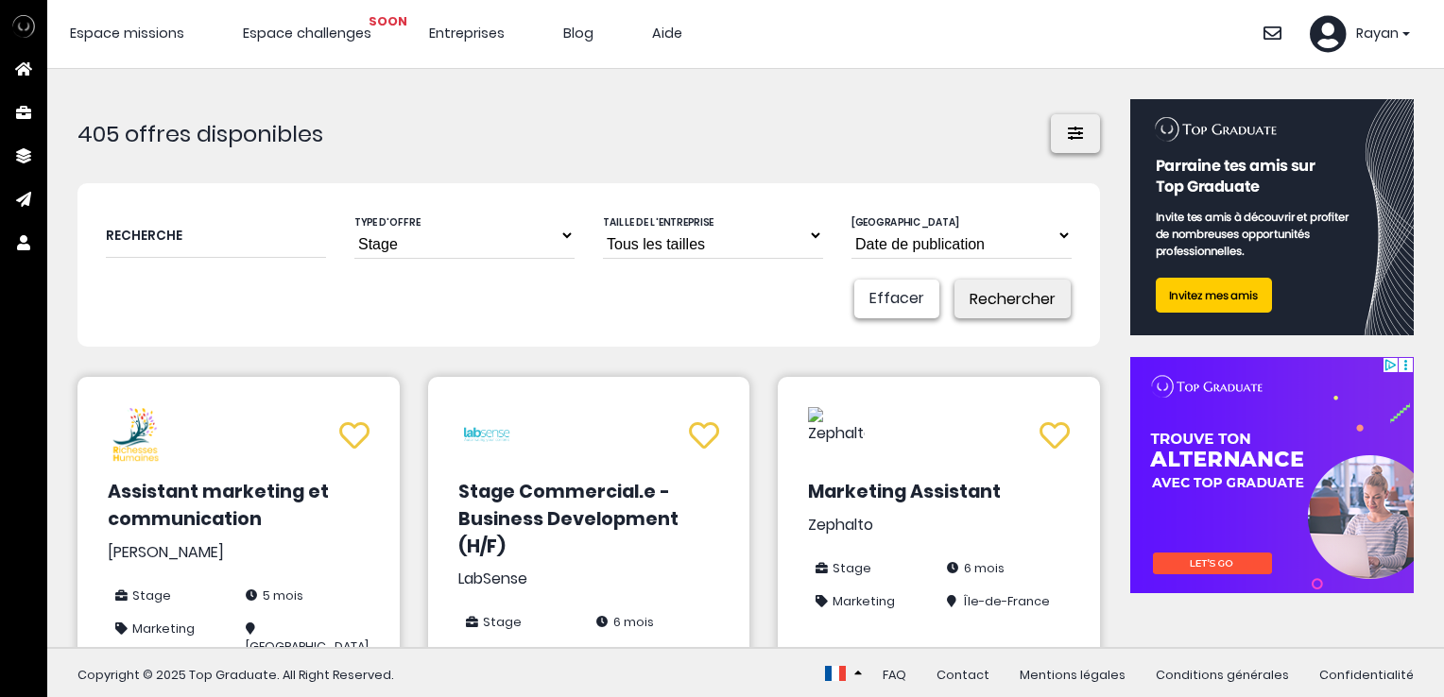
scroll to position [1052, 0]
